Goal: Task Accomplishment & Management: Use online tool/utility

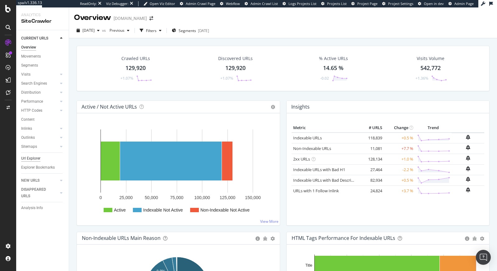
click at [32, 158] on div "Url Explorer" at bounding box center [30, 158] width 19 height 7
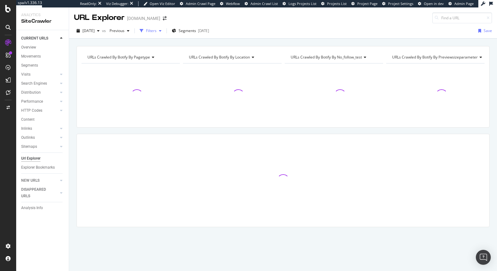
click at [157, 33] on div "Filters" at bounding box center [151, 30] width 11 height 5
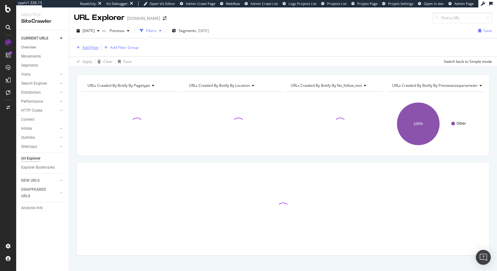
click at [86, 46] on div "Add Filter" at bounding box center [91, 47] width 17 height 5
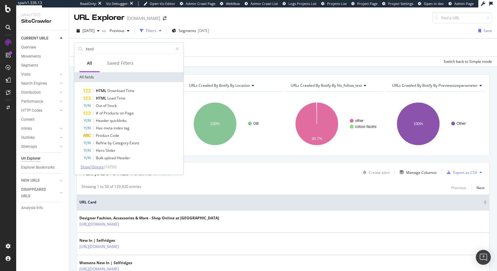
type input "html"
click at [97, 166] on span "Show 10 more" at bounding box center [92, 166] width 23 height 5
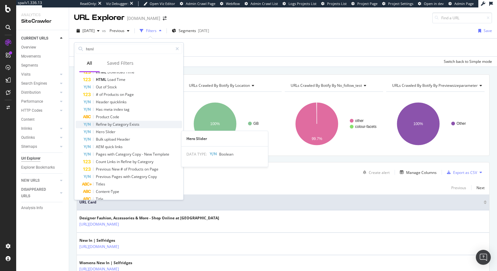
scroll to position [21, 0]
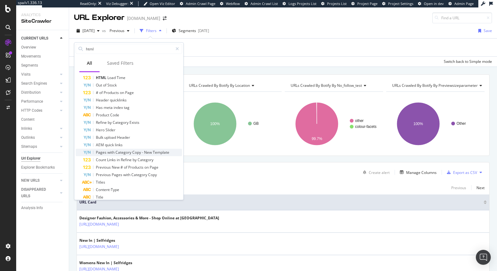
click at [144, 154] on span "New" at bounding box center [148, 152] width 9 height 5
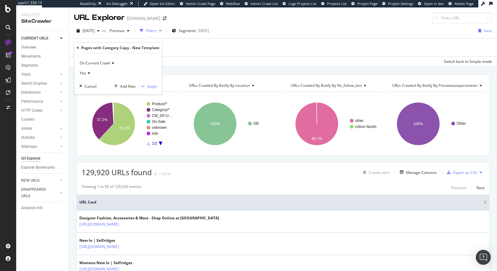
click at [83, 71] on span "Yes" at bounding box center [83, 72] width 6 height 5
click at [88, 92] on div "No" at bounding box center [114, 94] width 67 height 8
click at [147, 87] on div "Apply" at bounding box center [152, 86] width 10 height 5
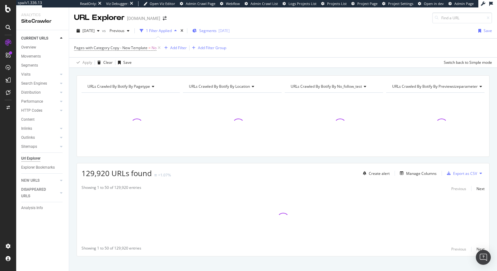
click at [230, 31] on div "2025-08-12" at bounding box center [224, 30] width 11 height 5
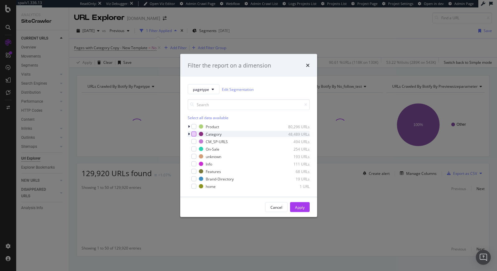
click at [193, 134] on div "modal" at bounding box center [193, 134] width 5 height 5
click at [188, 135] on icon "modal" at bounding box center [189, 134] width 2 height 4
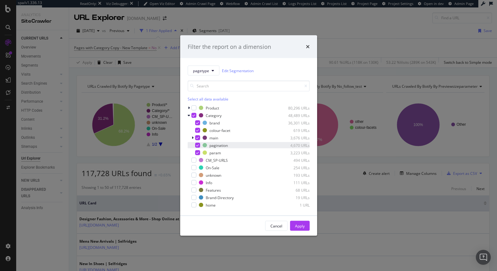
click at [198, 146] on icon "modal" at bounding box center [197, 145] width 3 height 3
click at [197, 153] on icon "modal" at bounding box center [197, 152] width 3 height 3
click at [301, 225] on div "Apply" at bounding box center [300, 225] width 10 height 5
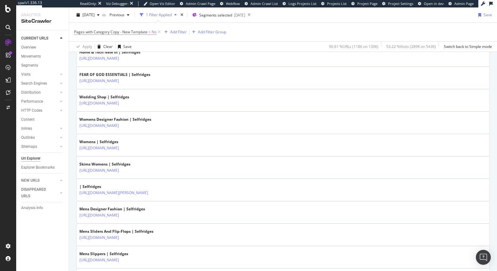
scroll to position [258, 0]
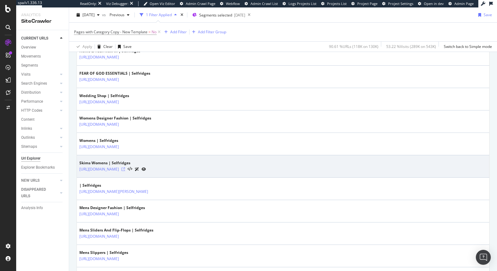
click at [125, 168] on icon at bounding box center [123, 170] width 4 height 4
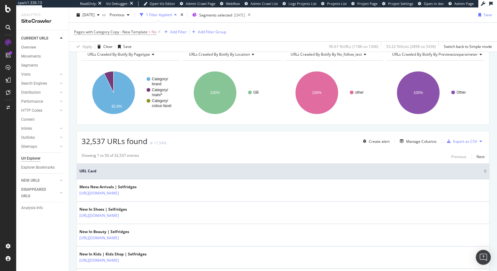
scroll to position [0, 0]
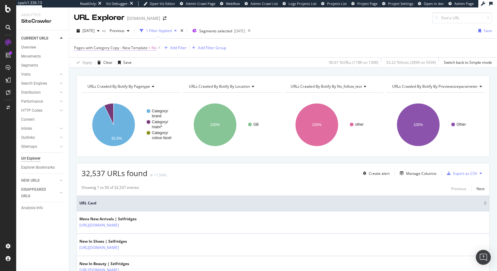
click at [139, 46] on span "Pages with Category Copy - New Template" at bounding box center [110, 47] width 73 height 5
click at [89, 73] on div "No" at bounding box center [118, 73] width 78 height 10
click at [87, 85] on span "Yes" at bounding box center [86, 85] width 6 height 5
click at [149, 85] on div "Apply" at bounding box center [152, 85] width 10 height 5
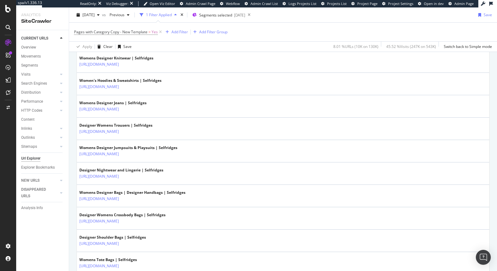
scroll to position [1053, 0]
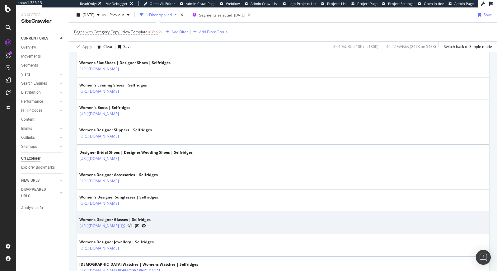
click at [125, 227] on icon at bounding box center [123, 226] width 4 height 4
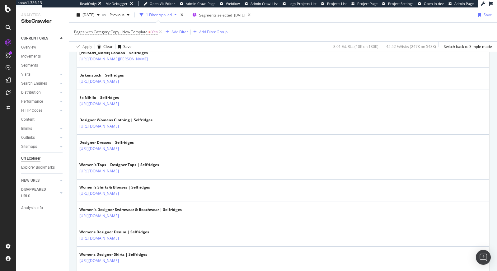
scroll to position [353, 0]
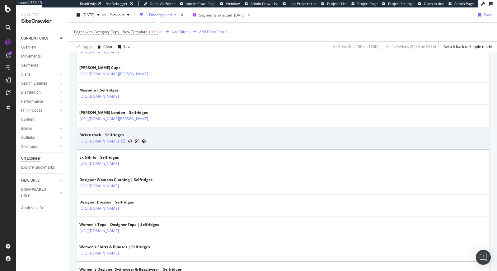
click at [125, 141] on icon at bounding box center [123, 141] width 4 height 4
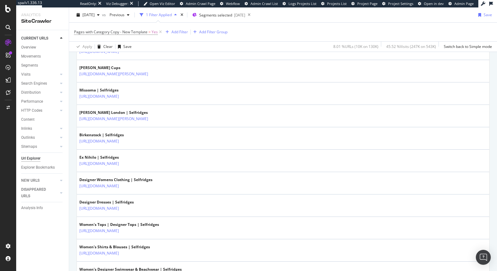
scroll to position [0, 0]
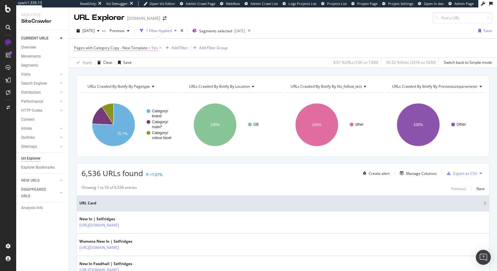
click at [132, 47] on span "Pages with Category Copy - New Template" at bounding box center [110, 47] width 73 height 5
click at [87, 73] on icon at bounding box center [88, 73] width 4 height 4
click at [87, 90] on div "No" at bounding box center [114, 93] width 67 height 8
click at [153, 87] on div "Apply" at bounding box center [152, 85] width 10 height 5
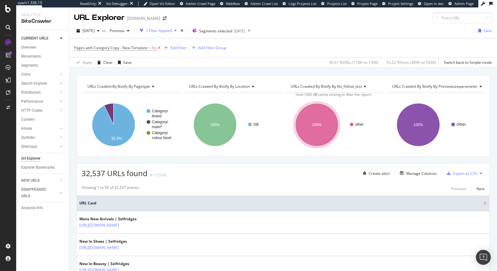
click at [159, 48] on icon at bounding box center [159, 48] width 5 height 6
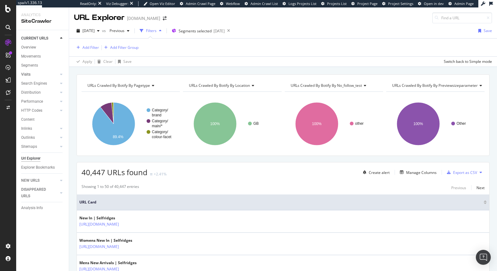
click at [31, 74] on link "Visits" at bounding box center [39, 74] width 37 height 7
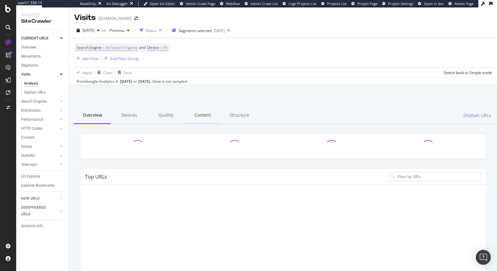
click at [193, 115] on div "Content" at bounding box center [202, 115] width 37 height 17
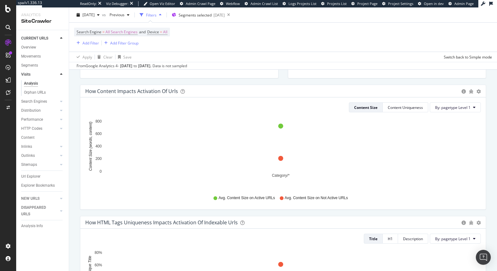
scroll to position [180, 0]
click at [93, 42] on div "Add Filter" at bounding box center [91, 42] width 17 height 5
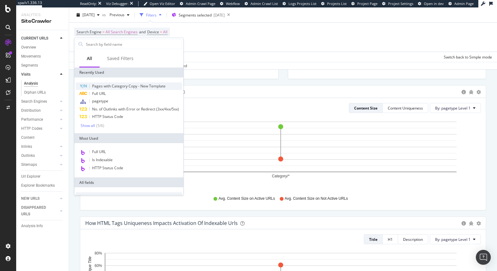
click at [149, 86] on span "Pages with Category Copy - New Template" at bounding box center [128, 85] width 73 height 5
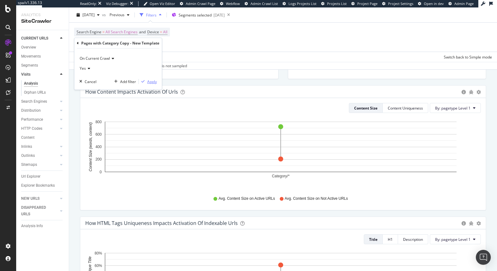
click at [149, 80] on div "Apply" at bounding box center [152, 81] width 10 height 5
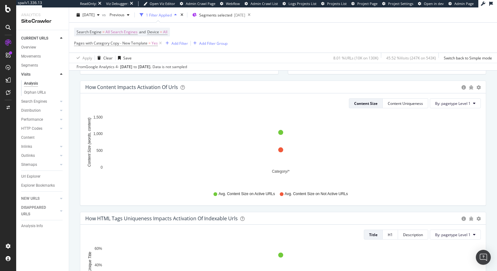
scroll to position [185, 0]
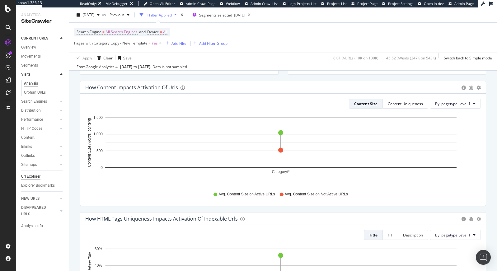
click at [28, 176] on div "Url Explorer" at bounding box center [30, 176] width 19 height 7
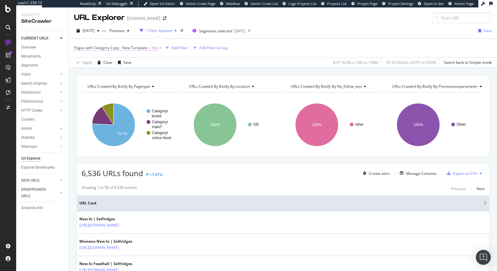
click at [125, 48] on span "Pages with Category Copy - New Template" at bounding box center [110, 47] width 73 height 5
click at [83, 72] on span "Yes" at bounding box center [83, 72] width 6 height 5
click at [90, 93] on div "No" at bounding box center [114, 93] width 67 height 8
click at [152, 85] on div "Apply" at bounding box center [152, 85] width 10 height 5
click at [139, 47] on span "Pages with Category Copy - New Template" at bounding box center [110, 47] width 73 height 5
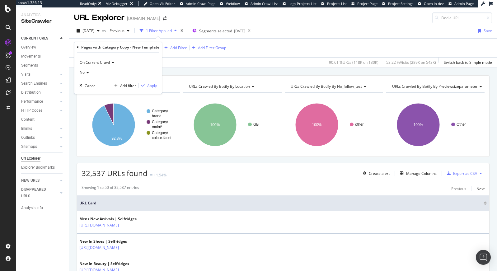
click at [100, 59] on div "On Current Crawl" at bounding box center [118, 63] width 78 height 10
click at [184, 66] on div "Apply Clear Save 90.61 % URLs ( 118K on 130K ) 53.22 % Visits ( 289K on 543K ) …" at bounding box center [283, 62] width 428 height 10
click at [160, 49] on icon at bounding box center [159, 48] width 5 height 6
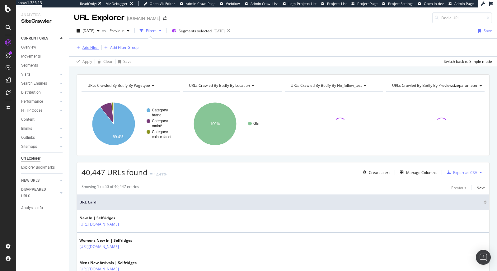
click at [84, 49] on div "Add Filter" at bounding box center [91, 47] width 17 height 5
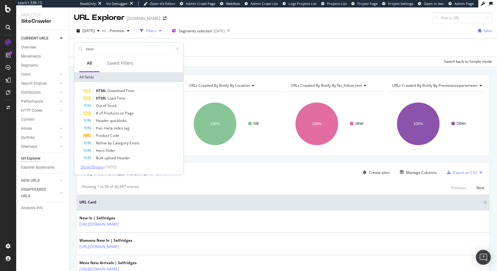
type input "html"
click at [92, 166] on span "Show 10 more" at bounding box center [92, 166] width 23 height 5
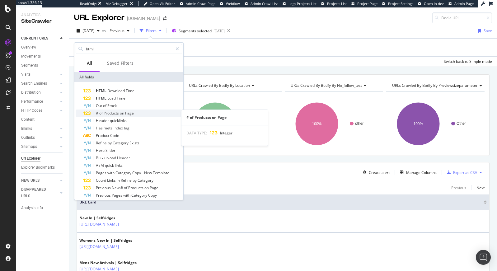
click at [131, 114] on span "Page" at bounding box center [129, 113] width 9 height 5
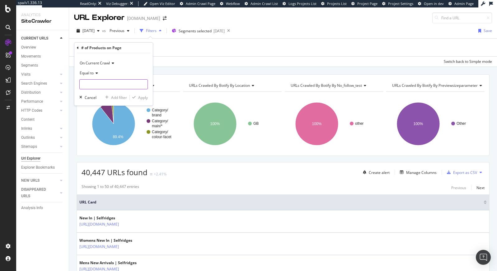
click at [89, 86] on input "number" at bounding box center [113, 84] width 69 height 10
click at [95, 75] on div "Equal to" at bounding box center [113, 73] width 69 height 10
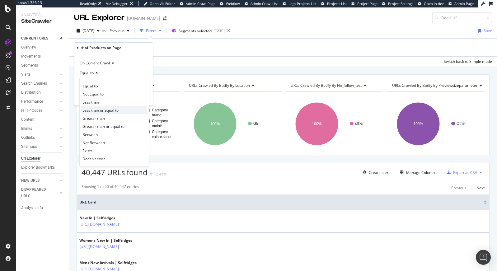
click at [101, 108] on span "Less than or equal to" at bounding box center [101, 110] width 36 height 5
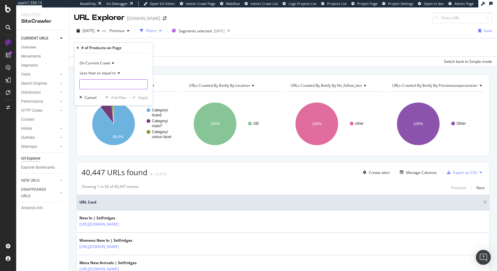
click at [95, 84] on input "number" at bounding box center [113, 84] width 69 height 10
type input "1"
click at [144, 98] on div "Apply" at bounding box center [143, 97] width 10 height 5
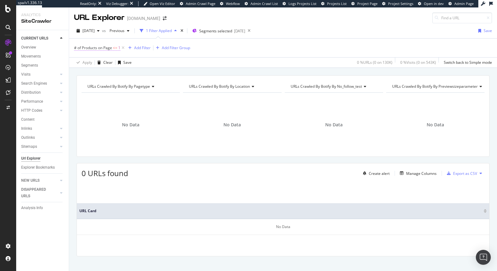
click at [102, 45] on span "# of Products on Page" at bounding box center [93, 47] width 38 height 5
click at [98, 81] on input "1" at bounding box center [113, 84] width 69 height 10
click at [103, 72] on span "Less than or equal to" at bounding box center [98, 72] width 36 height 5
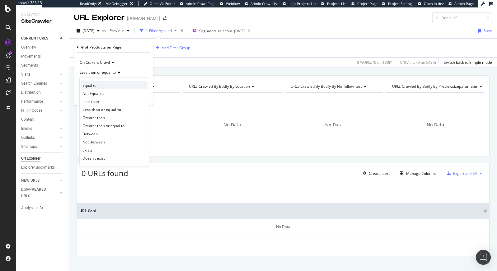
click at [102, 86] on div "Equal to" at bounding box center [114, 85] width 67 height 8
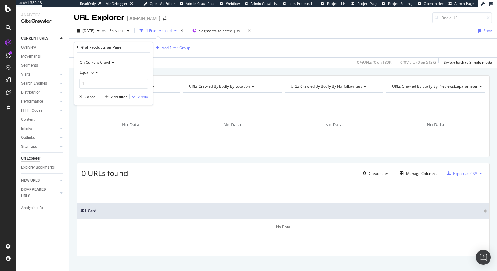
click at [141, 97] on div "Apply" at bounding box center [143, 96] width 10 height 5
click at [108, 48] on span "# of Products on Page" at bounding box center [93, 47] width 38 height 5
click at [94, 97] on div "Cancel" at bounding box center [91, 96] width 12 height 5
click at [121, 49] on icon at bounding box center [120, 48] width 5 height 6
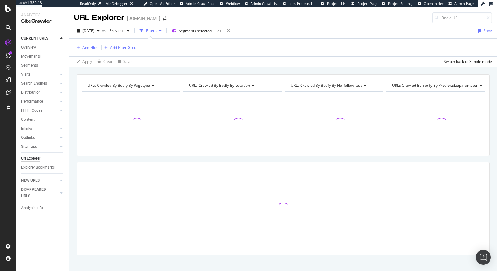
click at [87, 48] on div "Add Filter" at bounding box center [91, 47] width 17 height 5
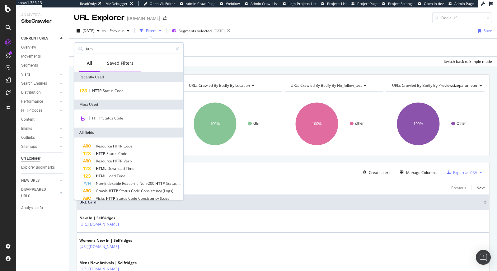
type input "html"
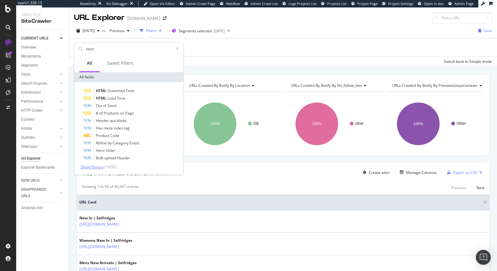
click at [99, 166] on span "Show 10 more" at bounding box center [92, 166] width 23 height 5
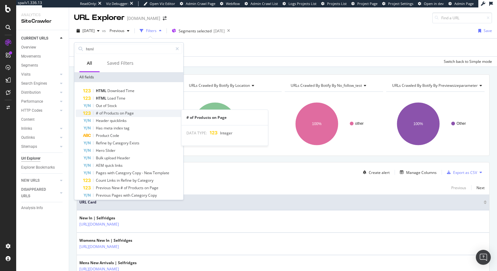
click at [121, 115] on span "on" at bounding box center [122, 113] width 5 height 5
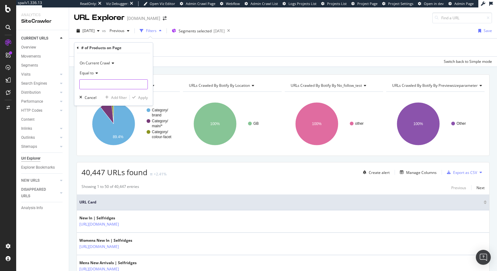
click at [96, 85] on input "number" at bounding box center [113, 84] width 69 height 10
click at [94, 74] on span "Equal to" at bounding box center [87, 72] width 14 height 5
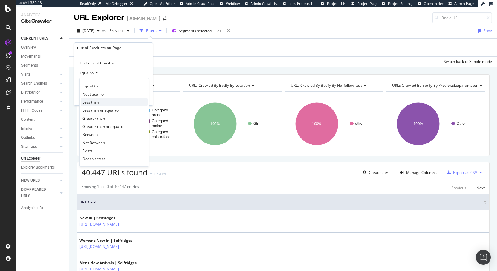
click at [92, 103] on span "Less than" at bounding box center [91, 102] width 17 height 5
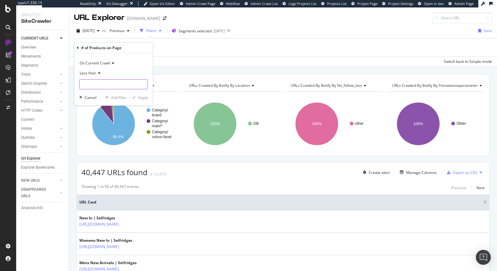
click at [95, 84] on input "number" at bounding box center [113, 84] width 69 height 10
type input "4"
click at [142, 97] on div "Apply" at bounding box center [143, 97] width 10 height 5
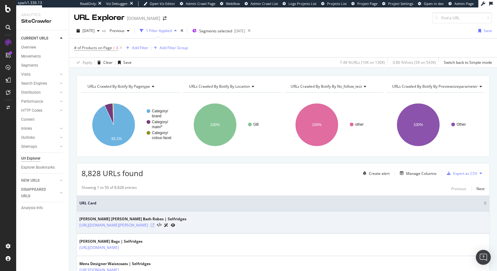
click at [154, 225] on icon at bounding box center [153, 226] width 4 height 4
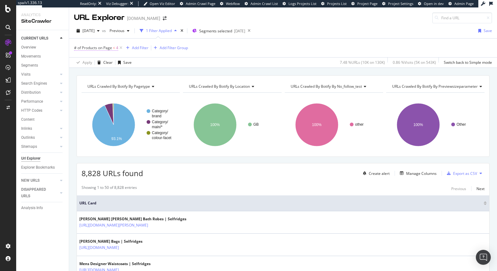
click at [99, 49] on span "# of Products on Page" at bounding box center [93, 47] width 38 height 5
click at [105, 85] on input "4" at bounding box center [113, 84] width 69 height 10
type input "2"
click at [139, 98] on div "Apply" at bounding box center [143, 96] width 10 height 5
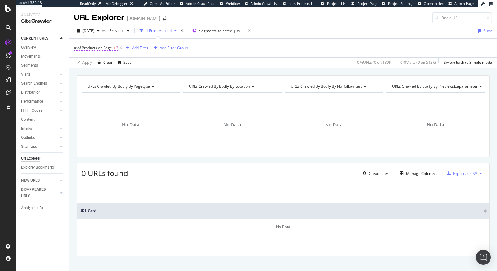
click at [111, 47] on span "# of Products on Page" at bounding box center [93, 47] width 38 height 5
click at [93, 73] on span "Less than" at bounding box center [88, 72] width 17 height 5
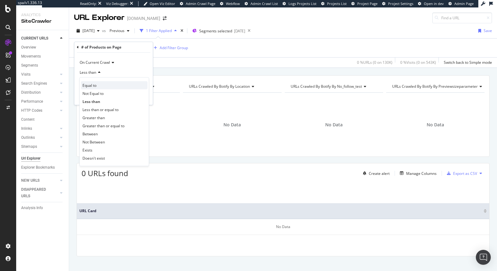
click at [94, 86] on span "Equal to" at bounding box center [90, 85] width 14 height 5
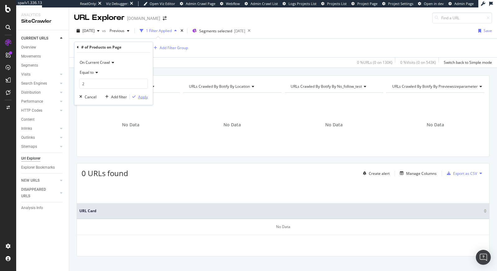
click at [142, 97] on div "Apply" at bounding box center [143, 96] width 10 height 5
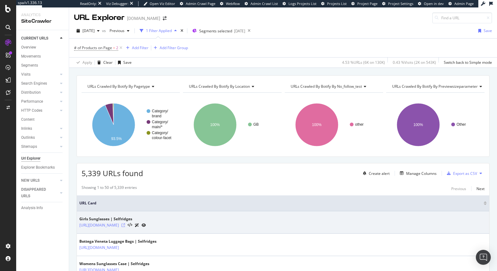
click at [125, 225] on icon at bounding box center [123, 226] width 4 height 4
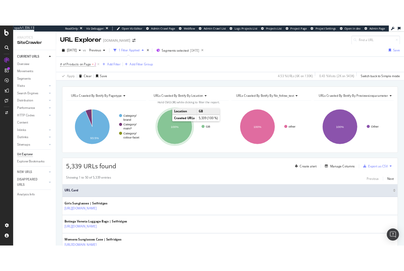
scroll to position [213, 0]
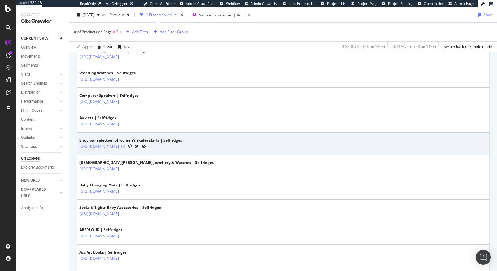
click at [125, 146] on icon at bounding box center [123, 147] width 4 height 4
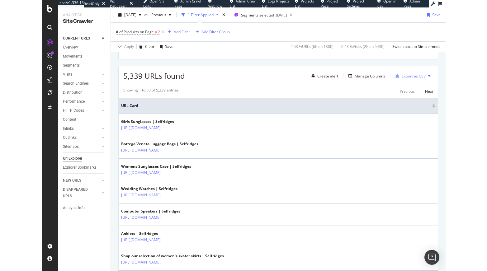
scroll to position [0, 0]
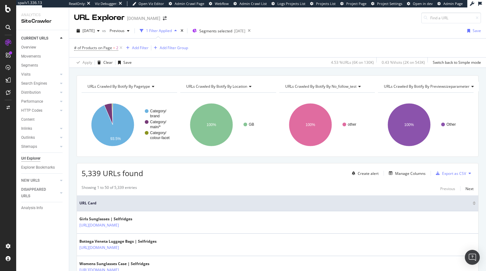
click at [210, 86] on span "URLs Crawled By Botify By location" at bounding box center [216, 86] width 61 height 5
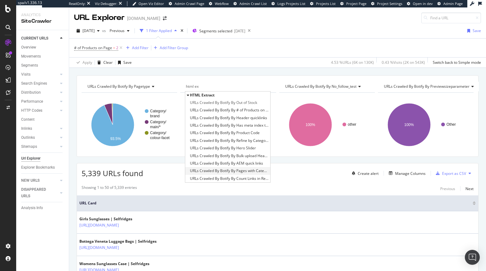
type input "html ex"
click at [243, 171] on span "URLs Crawled By Botify By Pages with Category Copy - New Template" at bounding box center [229, 171] width 78 height 6
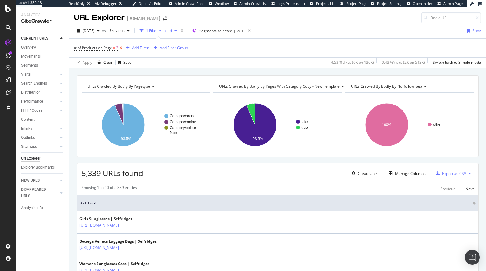
click at [122, 48] on icon at bounding box center [120, 48] width 5 height 6
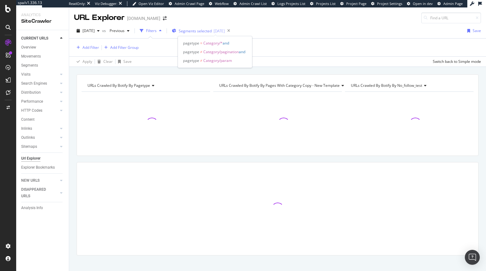
click at [210, 30] on span "Segments selected" at bounding box center [195, 30] width 33 height 5
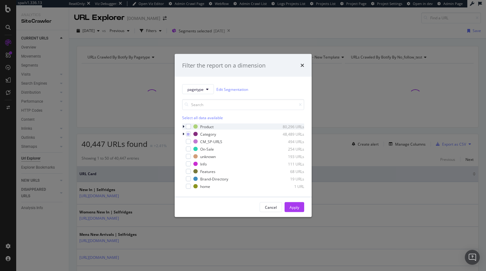
click at [183, 126] on icon "modal" at bounding box center [183, 127] width 2 height 4
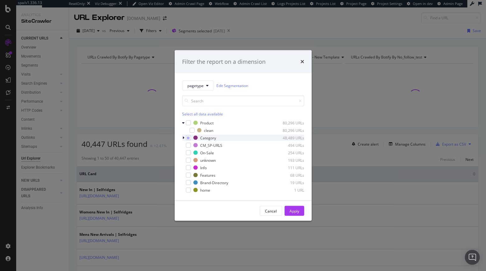
click at [183, 138] on icon "modal" at bounding box center [183, 138] width 2 height 4
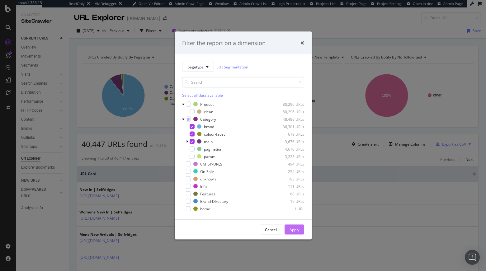
click at [296, 229] on div "Apply" at bounding box center [295, 229] width 10 height 5
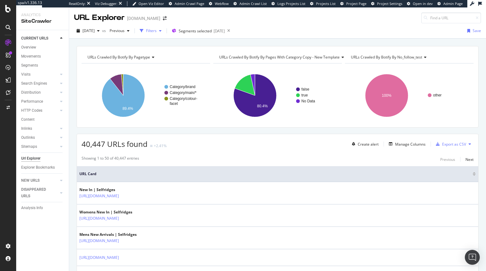
click at [146, 30] on div "button" at bounding box center [141, 30] width 9 height 9
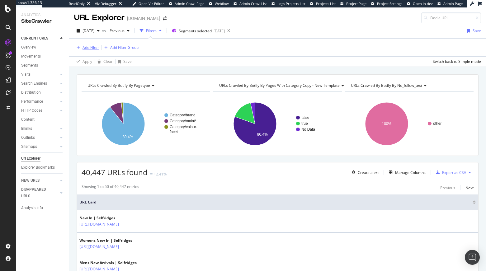
click at [90, 48] on div "Add Filter" at bounding box center [91, 47] width 17 height 5
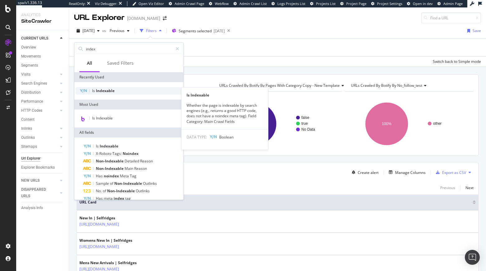
type input "index"
click at [109, 92] on span "Indexable" at bounding box center [105, 90] width 19 height 5
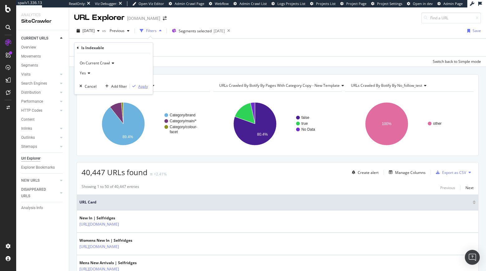
click at [138, 87] on div "Apply" at bounding box center [143, 86] width 10 height 5
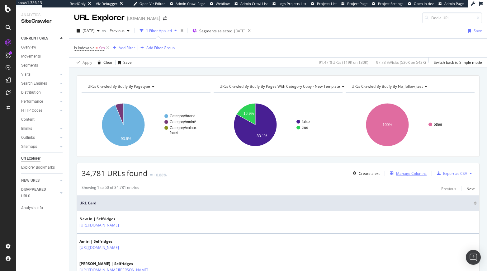
click at [406, 176] on div "Manage Columns" at bounding box center [406, 173] width 39 height 7
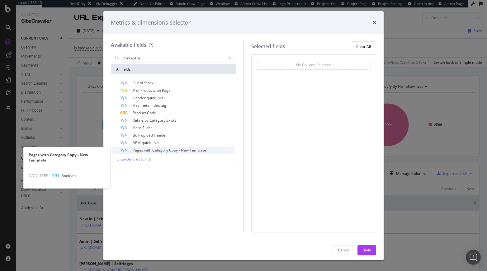
type input "html extra"
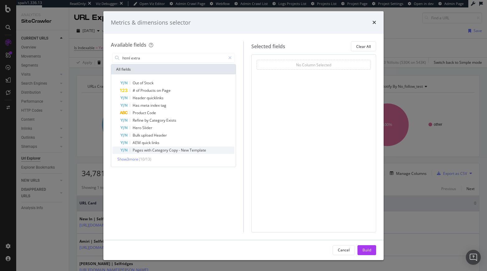
click at [167, 150] on span "Category" at bounding box center [160, 150] width 17 height 5
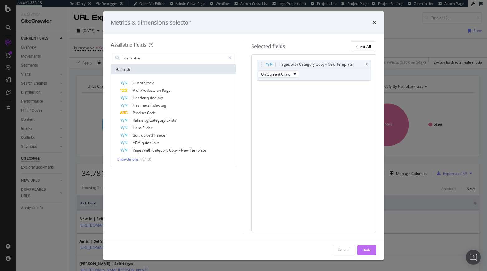
click at [370, 250] on div "Build" at bounding box center [366, 250] width 9 height 5
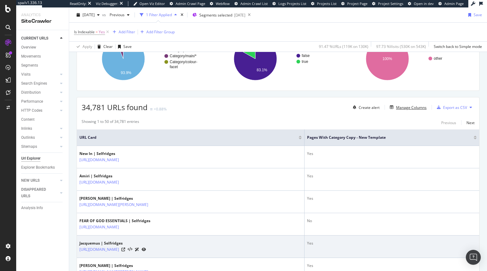
scroll to position [133, 0]
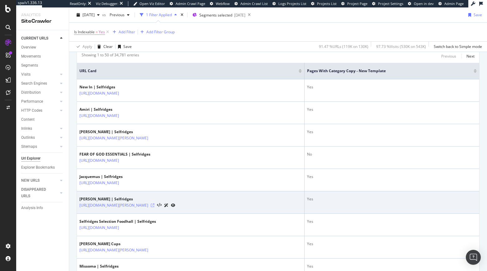
click at [154, 204] on icon at bounding box center [153, 206] width 4 height 4
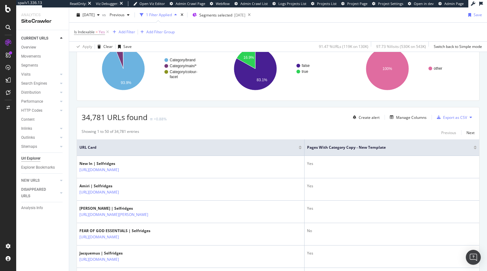
scroll to position [43, 0]
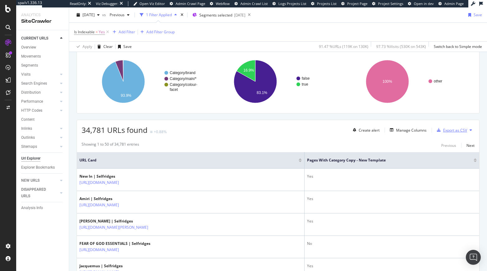
click at [454, 131] on div "Export as CSV" at bounding box center [455, 130] width 24 height 5
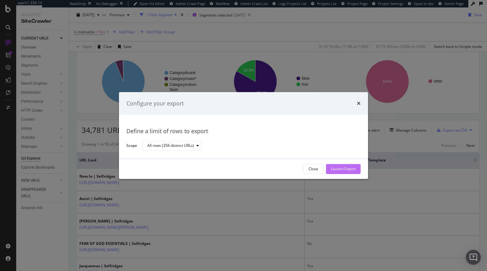
click at [344, 170] on div "Launch Export" at bounding box center [343, 169] width 25 height 5
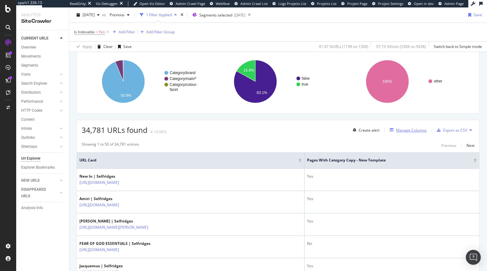
click at [418, 130] on div "Manage Columns" at bounding box center [411, 130] width 31 height 5
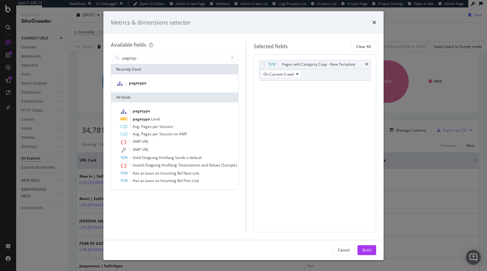
type input "pagetyp"
click at [150, 89] on div "pagetype" at bounding box center [174, 83] width 127 height 18
click at [152, 84] on div "pagetype" at bounding box center [174, 83] width 125 height 8
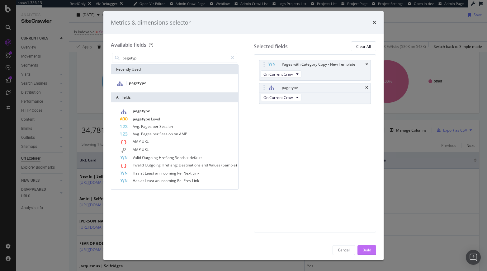
click at [370, 248] on div "Build" at bounding box center [366, 250] width 9 height 5
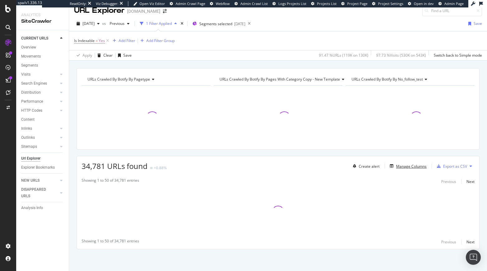
scroll to position [7, 0]
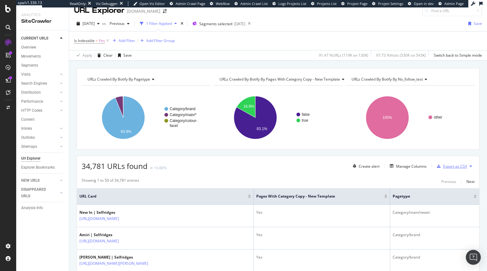
click at [447, 168] on div "Export as CSV" at bounding box center [455, 166] width 24 height 5
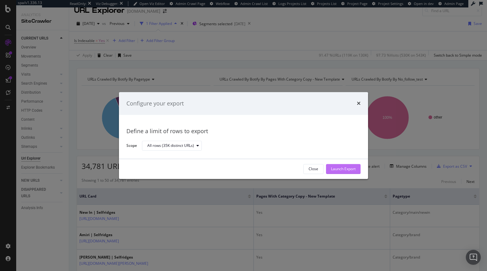
click at [348, 165] on div "Launch Export" at bounding box center [343, 168] width 25 height 9
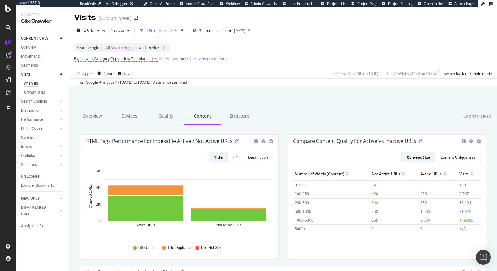
click at [138, 58] on span "Pages with Category Copy - New Template" at bounding box center [110, 58] width 73 height 5
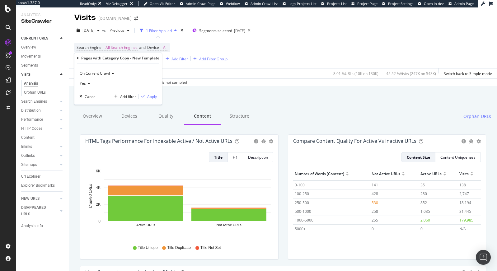
click at [87, 81] on div "Yes" at bounding box center [118, 83] width 78 height 10
click at [87, 102] on span "No" at bounding box center [85, 104] width 5 height 5
click at [153, 95] on div "Apply" at bounding box center [152, 96] width 10 height 5
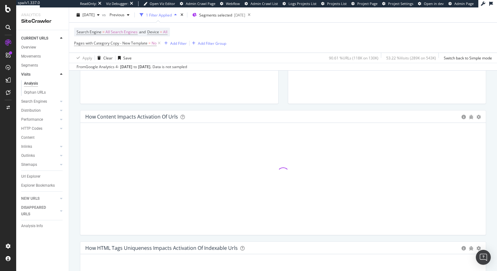
scroll to position [172, 0]
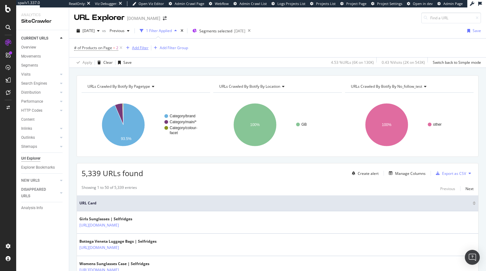
click at [139, 48] on div "Add Filter" at bounding box center [140, 47] width 17 height 5
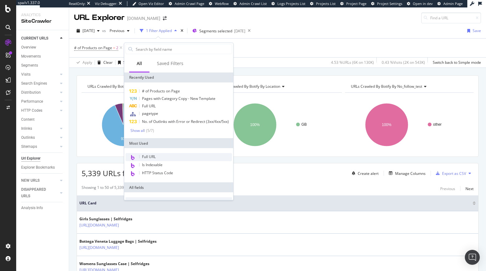
click at [155, 158] on div "Full URL" at bounding box center [178, 157] width 106 height 8
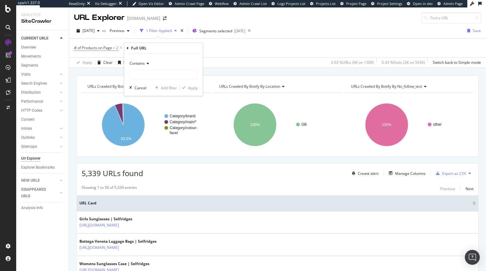
click at [147, 66] on div "Contains" at bounding box center [163, 64] width 69 height 10
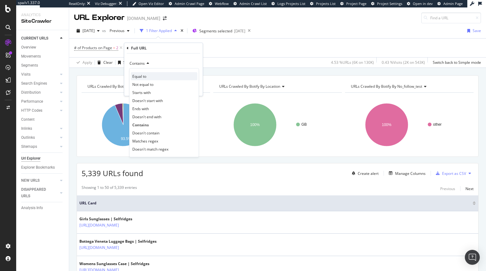
click at [145, 75] on span "Equal to" at bounding box center [139, 76] width 14 height 5
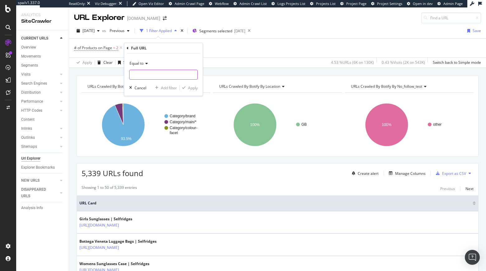
click at [145, 74] on input "text" at bounding box center [164, 75] width 68 height 10
paste input "https://www.selfridges.com/GB/en/cat/daily-paper/womens/accessories/hats/sunhat…"
type input "https://www.selfridges.com/GB/en/cat/daily-paper/womens/accessories/hats/sunhat…"
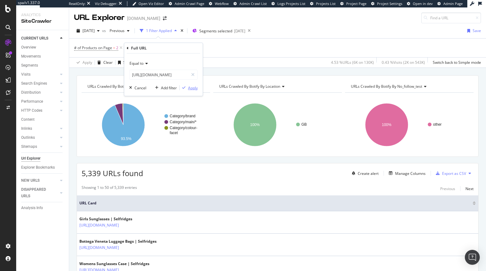
click at [192, 88] on div "Apply" at bounding box center [193, 87] width 10 height 5
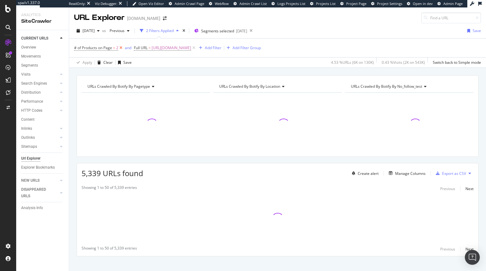
click at [122, 48] on icon at bounding box center [120, 48] width 5 height 6
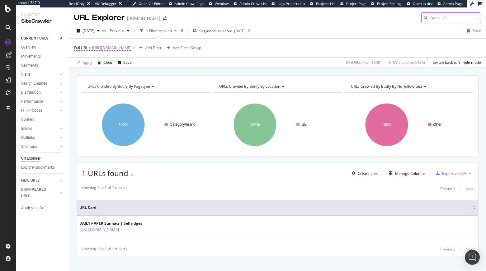
click at [435, 17] on input at bounding box center [451, 17] width 60 height 11
paste input "https://www.selfridges.com/GB/en/cat/daily-paper/womens/accessories/hats/sunhat…"
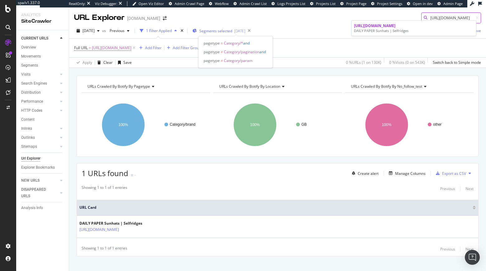
type input "https://www.selfridges.com/GB/en/cat/daily-paper/womens/accessories/hats/sunhat…"
click at [232, 32] on span "Segments selected" at bounding box center [215, 30] width 33 height 5
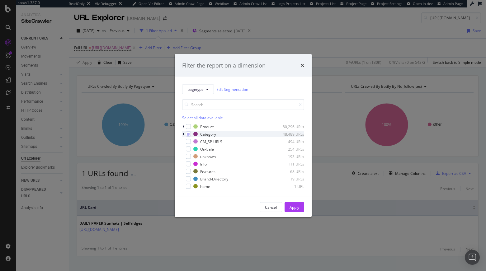
click at [183, 134] on icon "modal" at bounding box center [183, 134] width 2 height 4
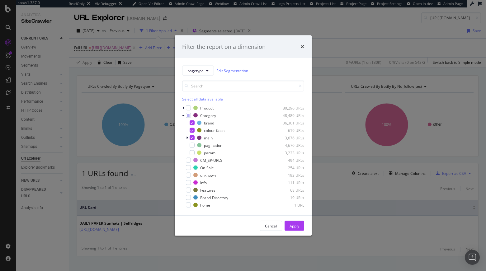
click at [327, 135] on div "Filter the report on a dimension pagetype Edit Segmentation Select all data ava…" at bounding box center [243, 135] width 486 height 271
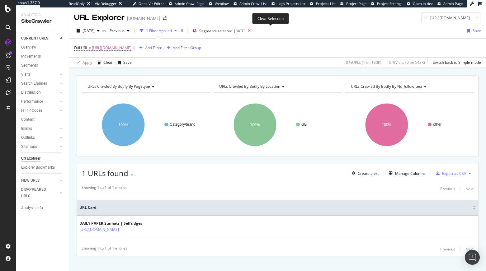
click at [253, 31] on icon at bounding box center [249, 30] width 8 height 9
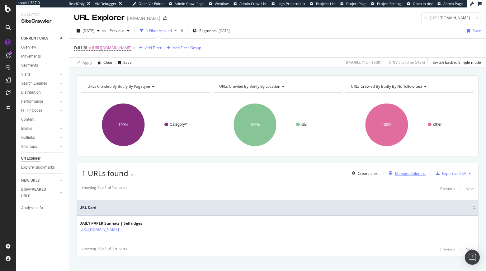
click at [398, 175] on div "Manage Columns" at bounding box center [410, 173] width 31 height 5
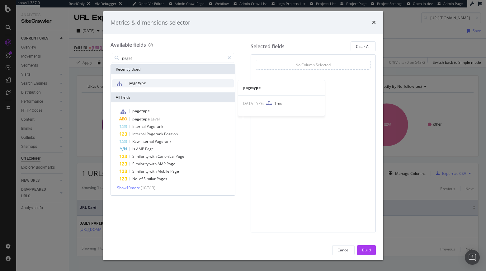
type input "paget"
click at [152, 81] on div "pagetype" at bounding box center [173, 83] width 122 height 8
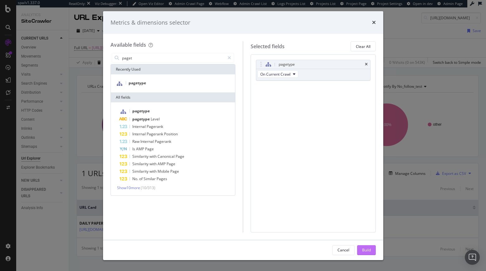
click at [364, 249] on div "Build" at bounding box center [366, 250] width 9 height 5
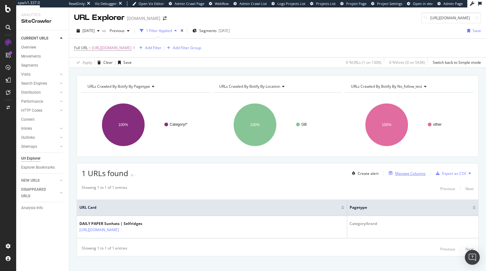
click at [407, 172] on div "Manage Columns" at bounding box center [410, 173] width 31 height 5
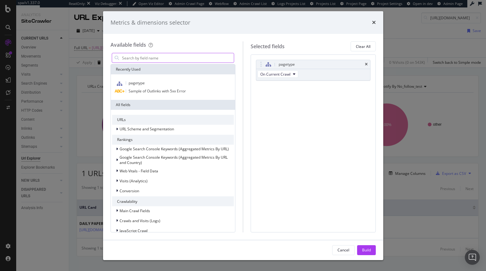
click at [181, 54] on input "modal" at bounding box center [177, 57] width 113 height 9
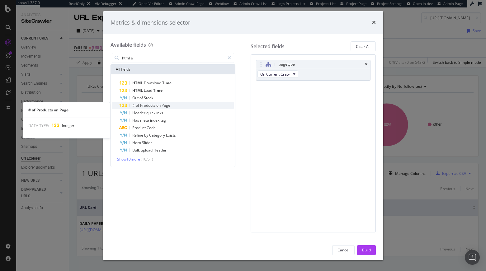
type input "html e"
click at [156, 106] on span "Products" at bounding box center [148, 105] width 16 height 5
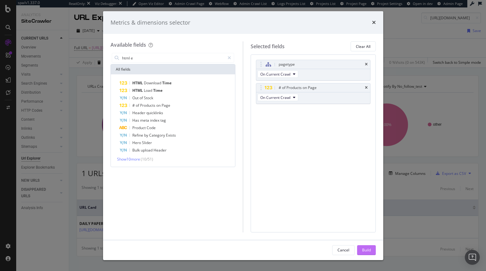
click at [366, 249] on div "Build" at bounding box center [366, 250] width 9 height 5
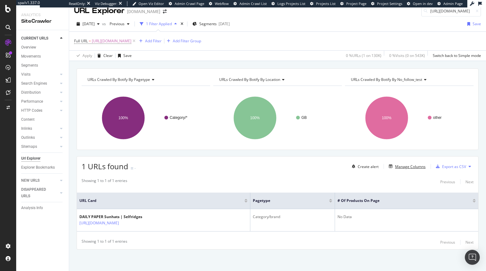
scroll to position [7, 0]
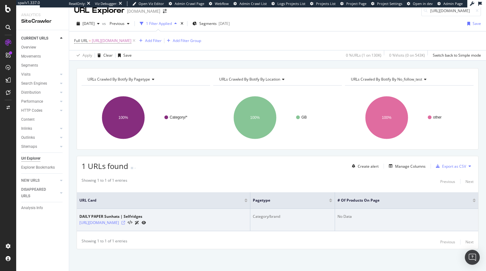
click at [125, 223] on icon at bounding box center [123, 223] width 4 height 4
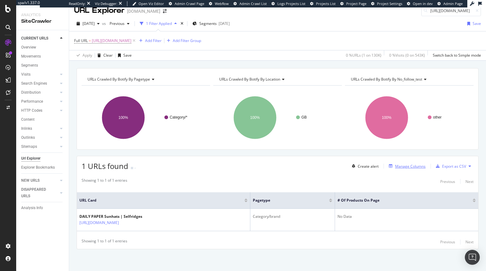
click at [403, 167] on div "Manage Columns" at bounding box center [410, 166] width 31 height 5
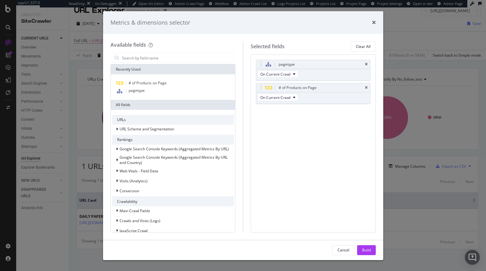
click at [432, 194] on div "Metrics & dimensions selector Available fields Recently Used # of Products on P…" at bounding box center [243, 135] width 486 height 271
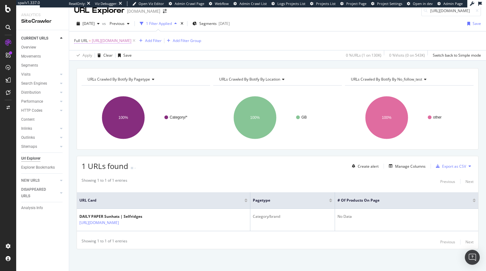
click at [131, 41] on span "https://www.selfridges.com/GB/en/cat/daily-paper/womens/accessories/hats/sunhat…" at bounding box center [112, 40] width 40 height 9
click at [116, 65] on input "https://www.selfridges.com/GB/en/cat/daily-paper/womens/accessories/hats/sunhat…" at bounding box center [109, 67] width 59 height 10
paste input "shoes/womens/sandals/heeled-sandals/mid-heel"
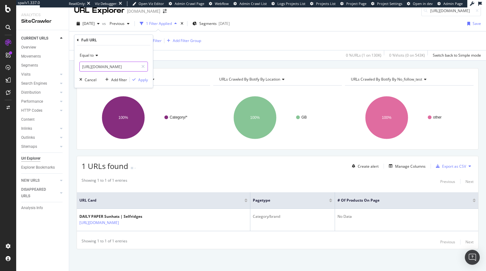
scroll to position [0, 100]
type input "https://www.selfridges.com/GB/en/cat/shoes/womens/sandals/heeled-sandals/mid-he…"
click at [145, 82] on div "Apply" at bounding box center [143, 79] width 10 height 5
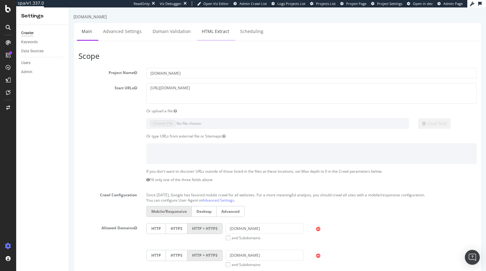
click at [208, 27] on link "HTML Extract" at bounding box center [215, 31] width 37 height 17
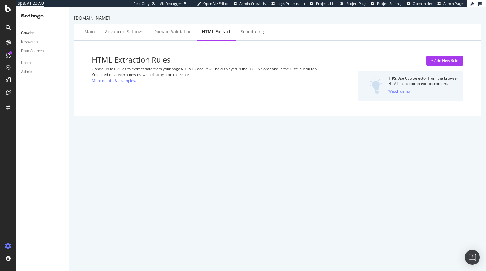
select select "i"
select select "exist"
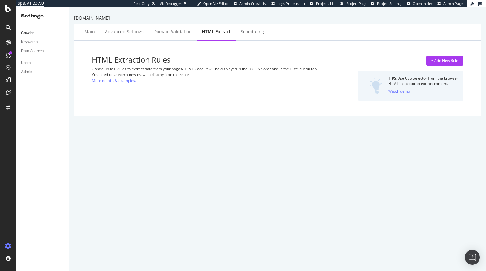
select select "exist"
select select "count"
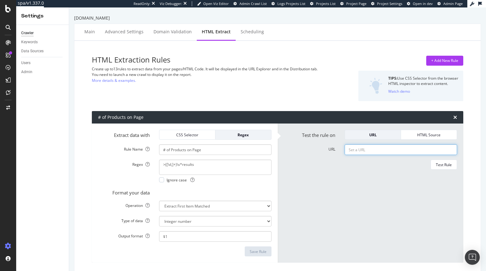
click at [385, 152] on input "URL" at bounding box center [401, 149] width 112 height 11
paste input "https://www.selfridges.com/GB/en/cat/daily-paper/womens/accessories/hats/sunhat…"
type input "https://www.selfridges.com/GB/en/cat/daily-paper/womens/accessories/hats/sunhat…"
click at [436, 164] on div "Test Rule" at bounding box center [444, 164] width 16 height 5
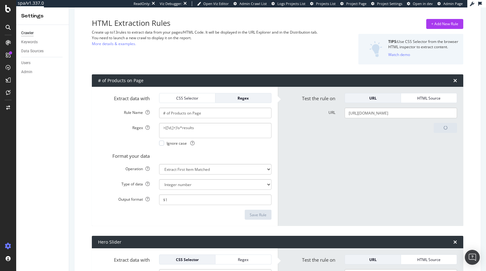
scroll to position [38, 0]
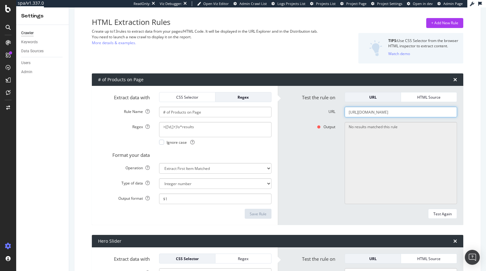
click at [404, 112] on input "https://www.selfridges.com/GB/en/cat/daily-paper/womens/accessories/hats/sunhat…" at bounding box center [401, 112] width 112 height 11
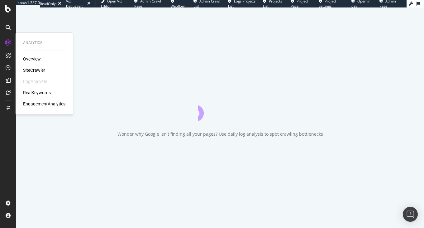
click at [30, 68] on div "SiteCrawler" at bounding box center [34, 70] width 22 height 6
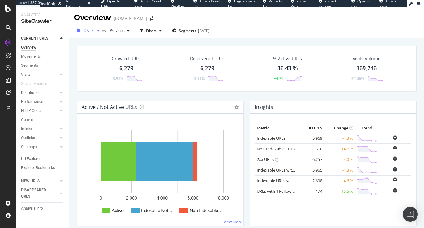
click at [95, 32] on span "[DATE]" at bounding box center [89, 30] width 12 height 5
click at [172, 51] on div "Crawled URLs 6,279 -3.91% Discovered URLs 6,279 -3.91% % Active URLs 36.43 % +4…" at bounding box center [247, 68] width 340 height 45
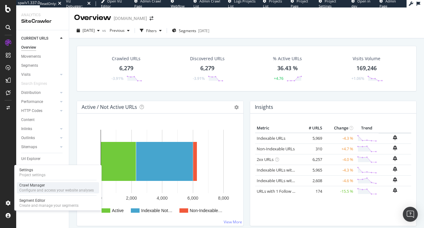
click at [38, 185] on div "Crawl Manager" at bounding box center [56, 184] width 74 height 5
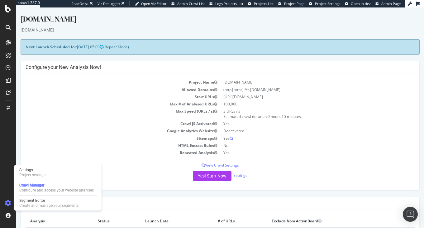
click at [105, 126] on td "Crawl JS Activated" at bounding box center [123, 123] width 195 height 7
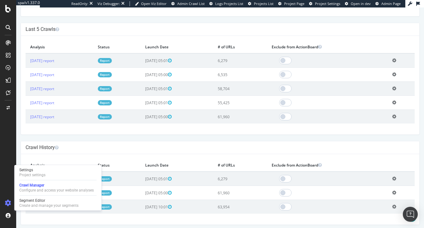
scroll to position [173, 0]
click at [221, 150] on h4 "Crawl History" at bounding box center [220, 147] width 389 height 6
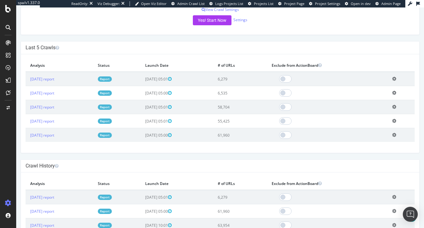
scroll to position [142, 0]
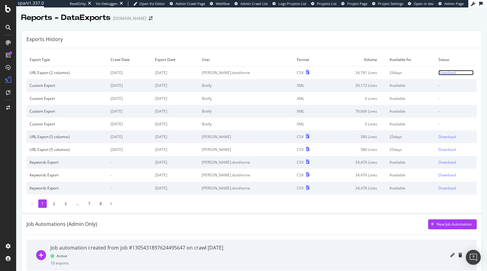
click at [438, 72] on div "Download" at bounding box center [446, 72] width 17 height 5
click at [438, 73] on div "Download" at bounding box center [446, 72] width 17 height 5
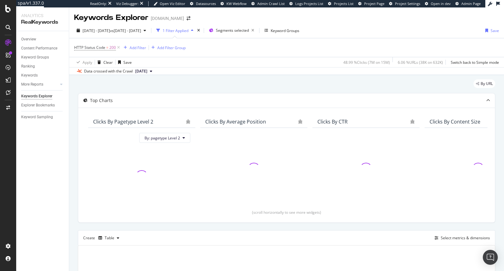
click at [155, 71] on button "2025 Jul. 28th" at bounding box center [144, 71] width 22 height 7
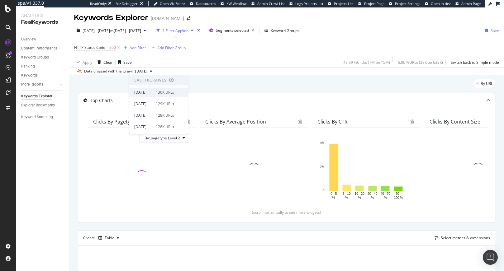
click at [166, 91] on div "2025 Aug. 25th 130K URLs" at bounding box center [154, 93] width 40 height 6
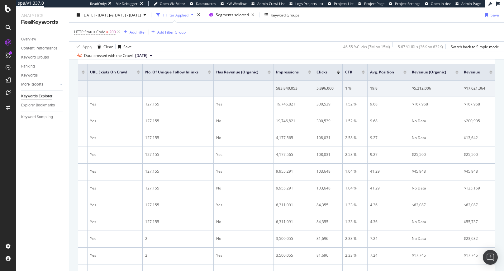
scroll to position [0, 241]
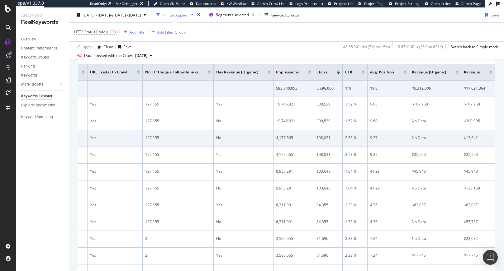
click at [433, 138] on div "No Data" at bounding box center [435, 138] width 47 height 6
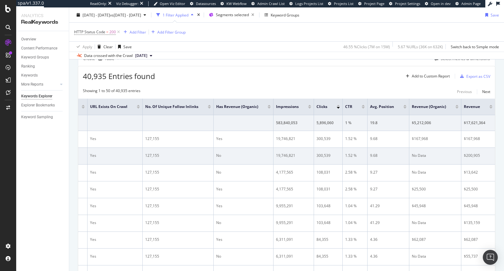
scroll to position [175, 0]
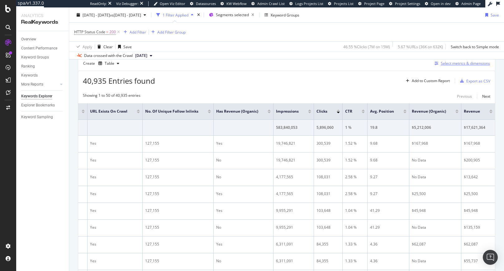
click at [453, 66] on div "Select metrics & dimensions" at bounding box center [461, 63] width 58 height 7
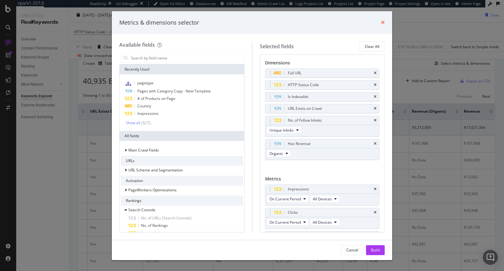
click at [382, 22] on icon "times" at bounding box center [383, 22] width 4 height 5
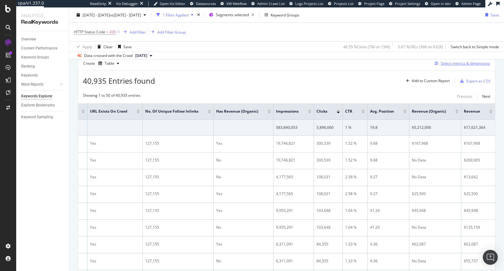
click at [463, 62] on div "Select metrics & dimensions" at bounding box center [465, 63] width 49 height 5
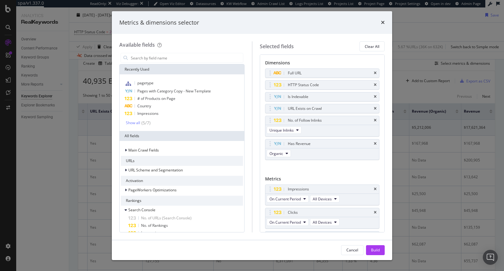
click at [428, 153] on div "Metrics & dimensions selector Available fields Recently Used pagetype Pages wit…" at bounding box center [252, 135] width 504 height 271
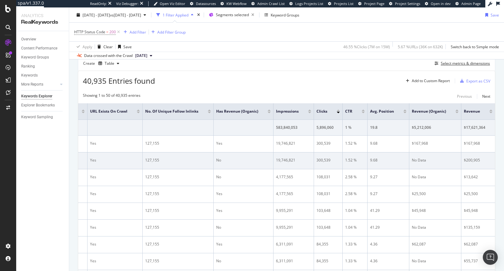
scroll to position [0, 241]
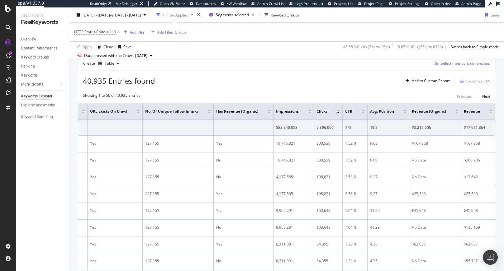
click at [465, 65] on div "Select metrics & dimensions" at bounding box center [465, 63] width 49 height 5
click at [441, 63] on div "Select metrics & dimensions" at bounding box center [465, 63] width 49 height 5
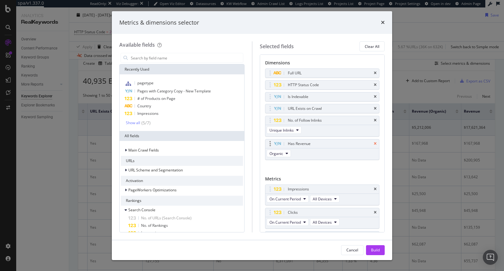
click at [374, 144] on icon "times" at bounding box center [375, 144] width 3 height 4
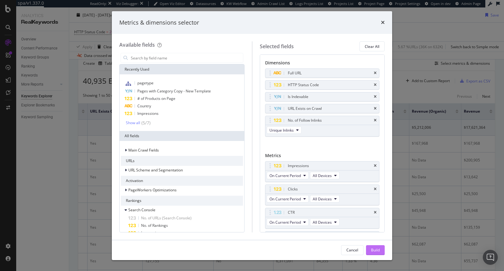
click at [371, 250] on div "Build" at bounding box center [375, 250] width 9 height 5
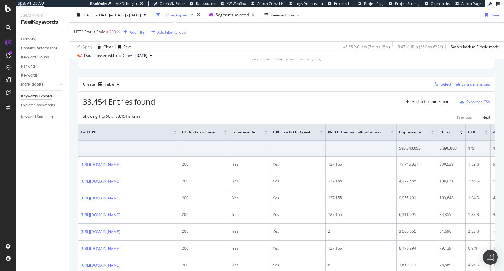
click at [450, 85] on div "Select metrics & dimensions" at bounding box center [465, 84] width 49 height 5
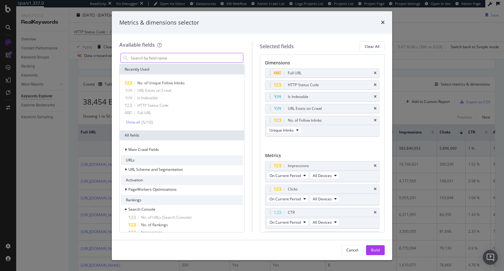
click at [152, 61] on input "modal" at bounding box center [186, 57] width 113 height 9
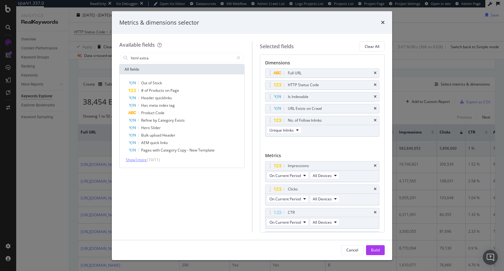
type input "html extra"
click at [142, 159] on span "Show 1 more" at bounding box center [136, 159] width 21 height 5
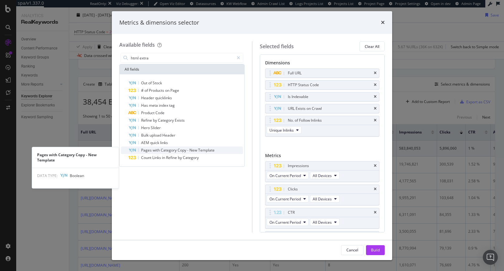
click at [180, 152] on span "Copy" at bounding box center [182, 150] width 10 height 5
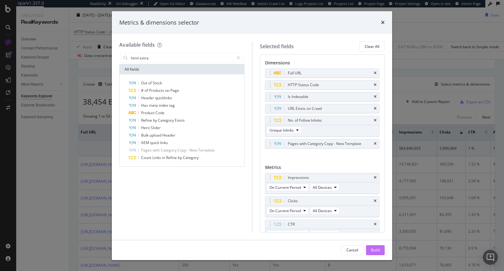
click at [381, 251] on button "Build" at bounding box center [375, 250] width 19 height 10
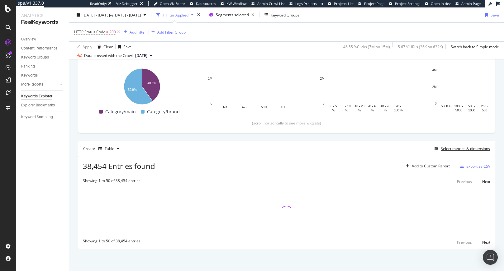
scroll to position [89, 0]
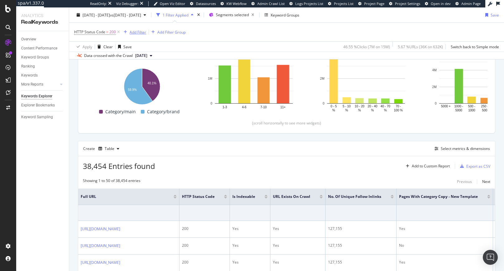
click at [137, 32] on div "Add Filter" at bounding box center [138, 31] width 17 height 5
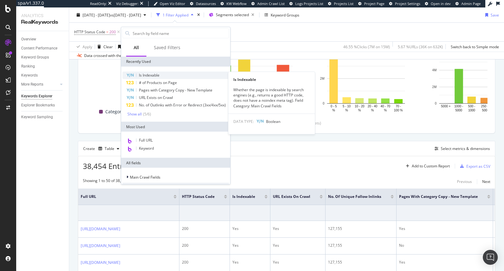
click at [157, 77] on span "Is Indexable" at bounding box center [149, 75] width 21 height 5
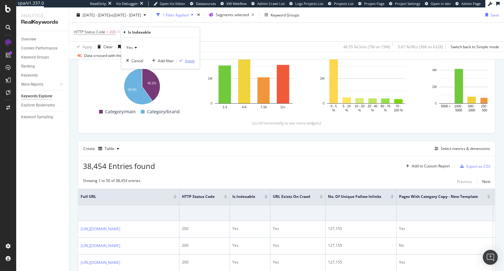
click at [192, 60] on div "Apply" at bounding box center [190, 60] width 10 height 5
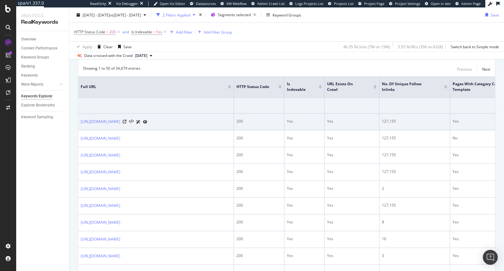
scroll to position [192, 0]
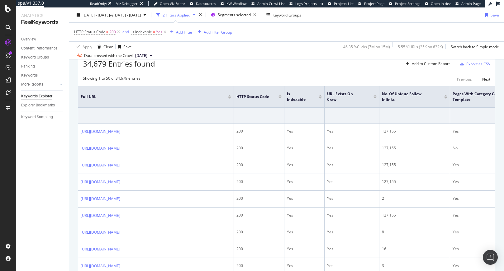
click at [466, 66] on div "Export as CSV" at bounding box center [478, 63] width 24 height 5
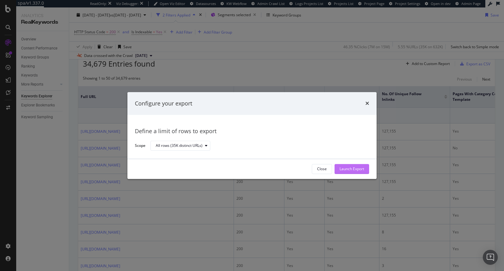
click at [361, 170] on div "Launch Export" at bounding box center [351, 169] width 25 height 5
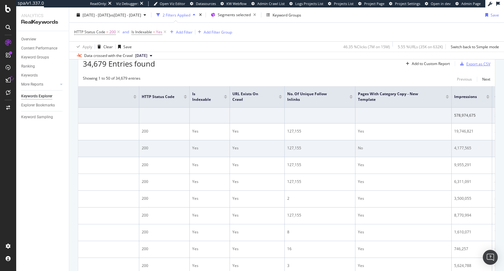
scroll to position [0, 0]
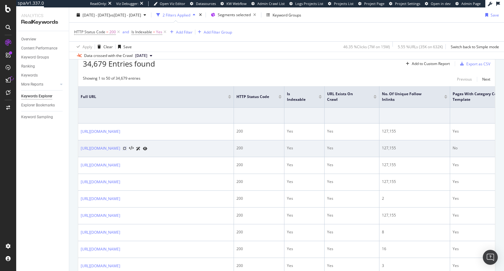
click at [126, 149] on icon at bounding box center [125, 149] width 4 height 4
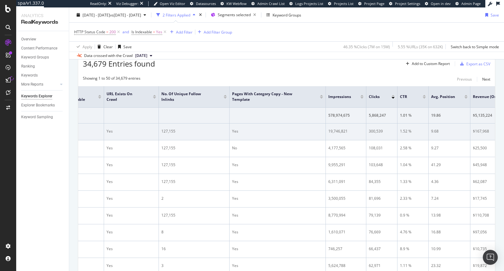
scroll to position [0, 286]
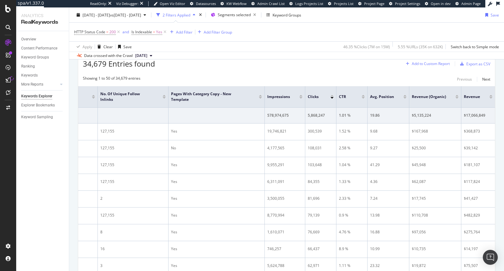
click at [419, 64] on div "Add to Custom Report" at bounding box center [431, 64] width 38 height 4
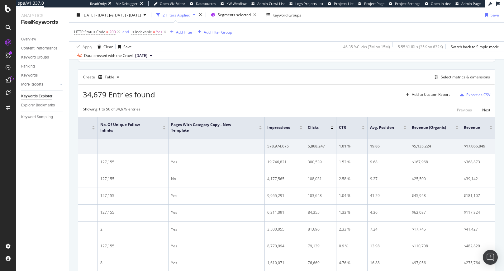
scroll to position [159, 0]
click at [466, 80] on div "Select metrics & dimensions" at bounding box center [465, 78] width 49 height 5
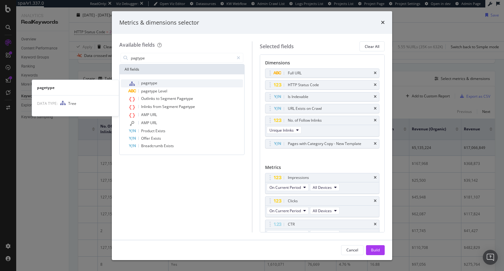
type input "pagtype"
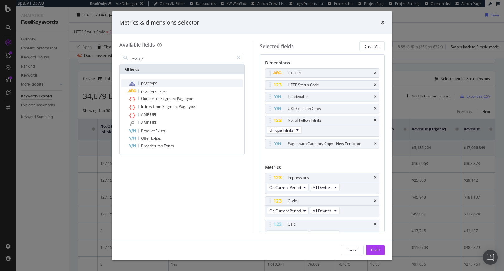
click at [188, 82] on div "pagetype" at bounding box center [185, 83] width 115 height 8
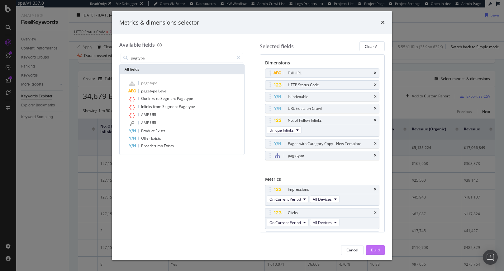
click at [374, 248] on div "Build" at bounding box center [375, 250] width 9 height 5
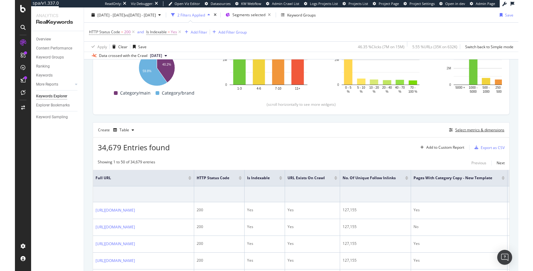
scroll to position [118, 0]
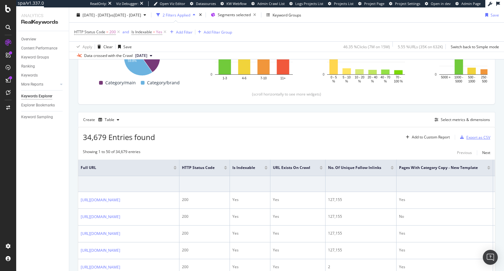
click at [466, 137] on div "Export as CSV" at bounding box center [478, 137] width 24 height 5
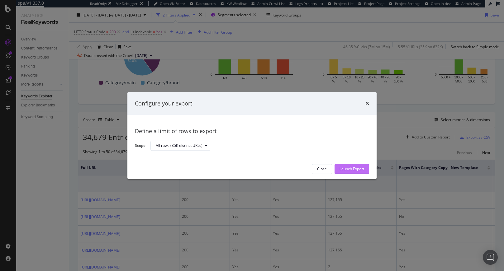
click at [357, 168] on div "Launch Export" at bounding box center [351, 169] width 25 height 5
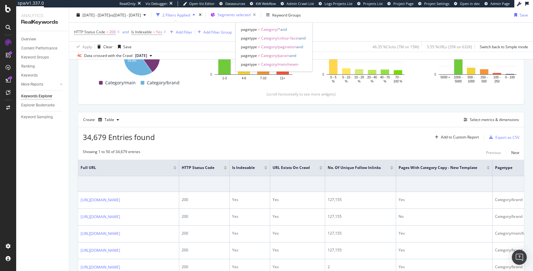
click at [251, 16] on span "Segments selected" at bounding box center [234, 14] width 33 height 5
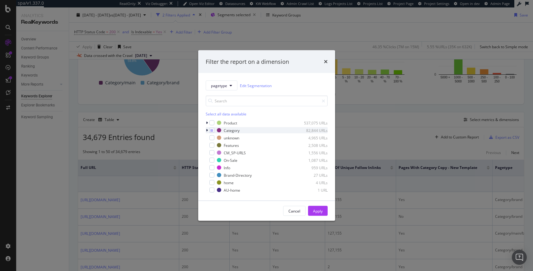
click at [206, 129] on icon "modal" at bounding box center [207, 131] width 2 height 4
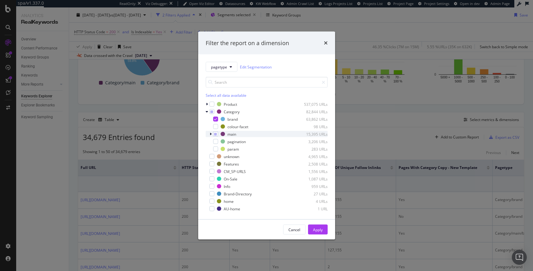
click at [210, 133] on icon "modal" at bounding box center [211, 134] width 2 height 4
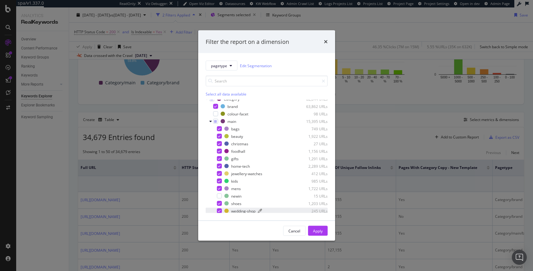
scroll to position [46, 0]
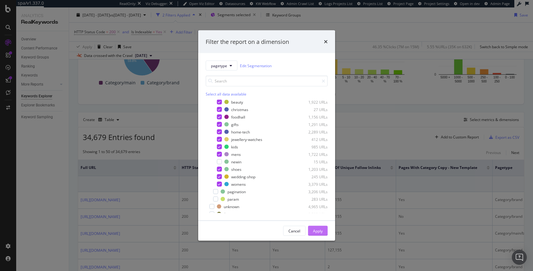
click at [320, 231] on div "Apply" at bounding box center [318, 230] width 10 height 5
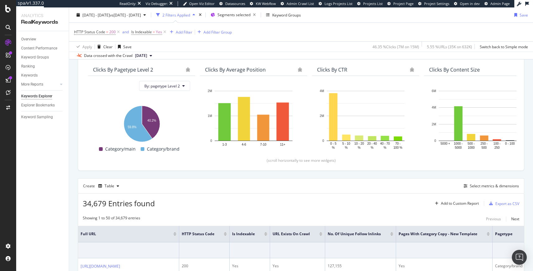
scroll to position [0, 0]
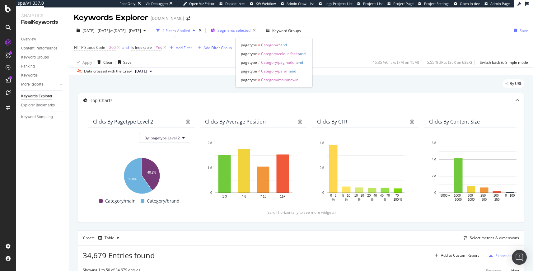
click at [251, 28] on span "Segments selected" at bounding box center [234, 30] width 33 height 5
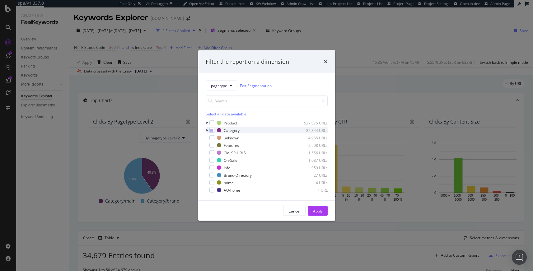
click at [206, 130] on icon "modal" at bounding box center [207, 131] width 2 height 4
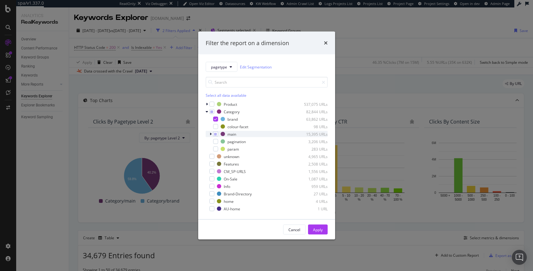
click at [210, 133] on icon "modal" at bounding box center [211, 134] width 2 height 4
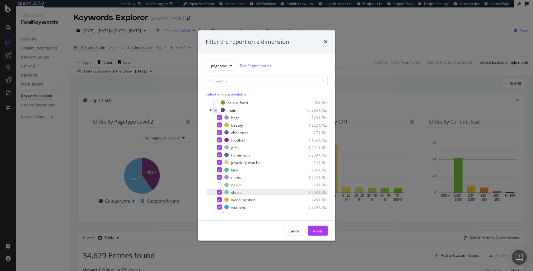
scroll to position [34, 0]
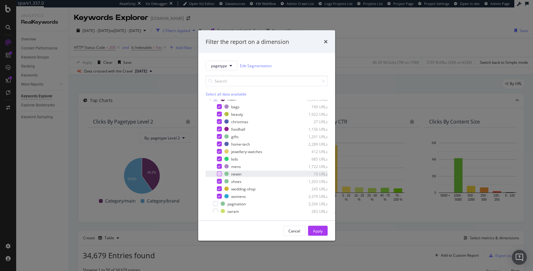
click at [220, 176] on div "modal" at bounding box center [219, 174] width 5 height 5
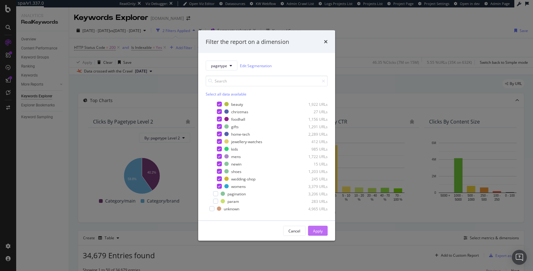
click at [317, 230] on div "Apply" at bounding box center [318, 230] width 10 height 5
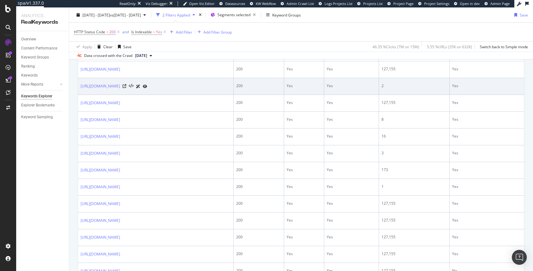
scroll to position [130, 0]
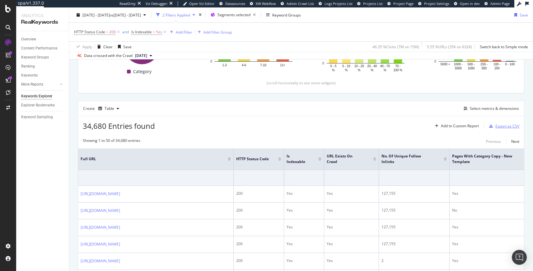
click at [496, 127] on div "Export as CSV" at bounding box center [508, 126] width 24 height 5
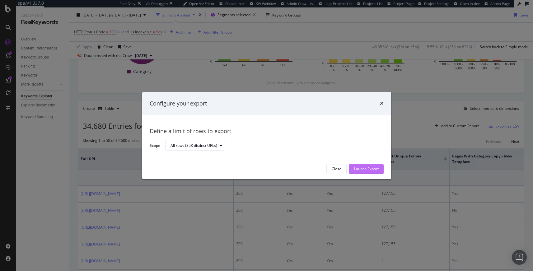
click at [357, 168] on div "Launch Export" at bounding box center [366, 169] width 25 height 5
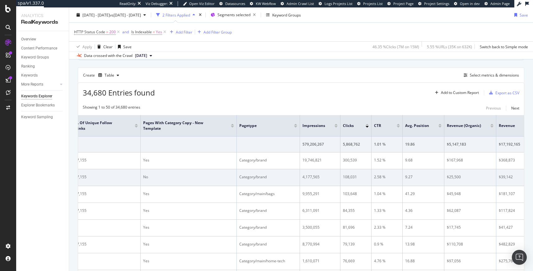
scroll to position [0, 320]
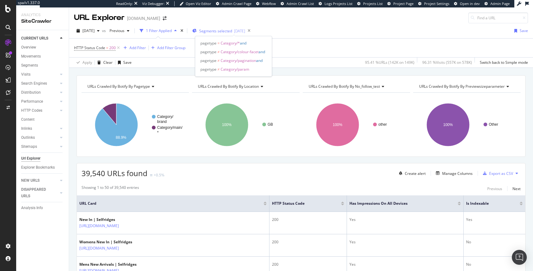
click at [197, 28] on div "button" at bounding box center [194, 30] width 4 height 5
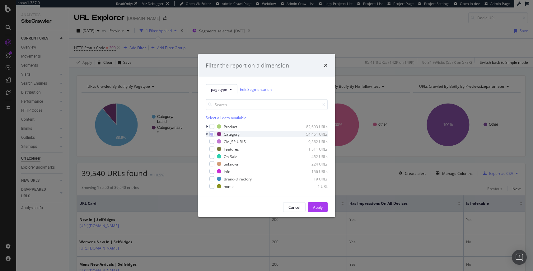
click at [206, 133] on icon "modal" at bounding box center [207, 134] width 2 height 4
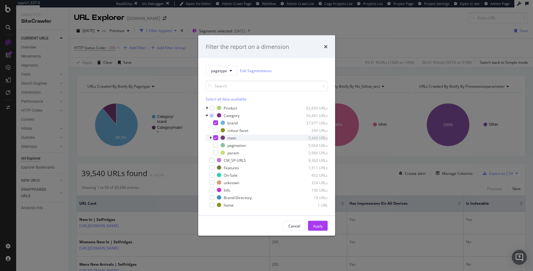
click at [211, 138] on icon "modal" at bounding box center [211, 138] width 2 height 4
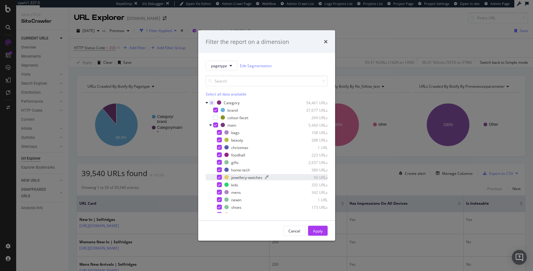
scroll to position [8, 0]
click at [324, 229] on button "Apply" at bounding box center [318, 231] width 20 height 10
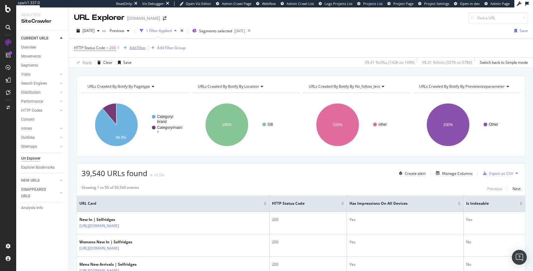
click at [138, 51] on div "Add Filter" at bounding box center [133, 48] width 25 height 7
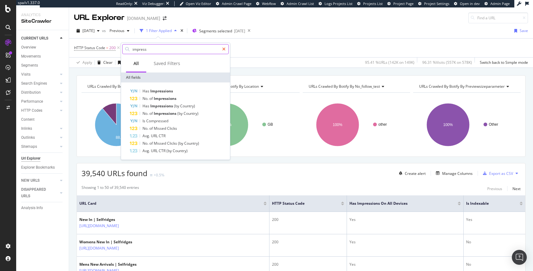
type input "impress"
click at [224, 48] on icon at bounding box center [223, 49] width 3 height 4
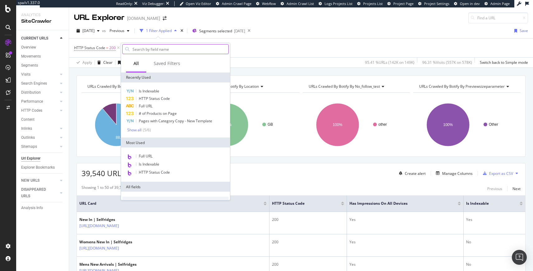
click at [461, 188] on div "Showing 1 to 50 of 39,540 entries Previous Next" at bounding box center [301, 188] width 449 height 7
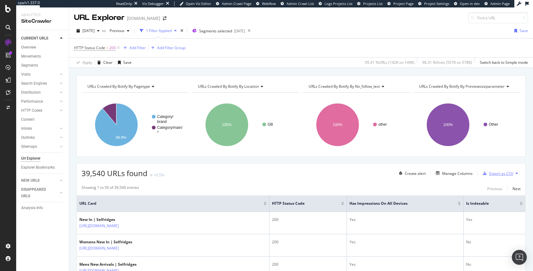
click at [493, 175] on div "Export as CSV" at bounding box center [501, 173] width 24 height 5
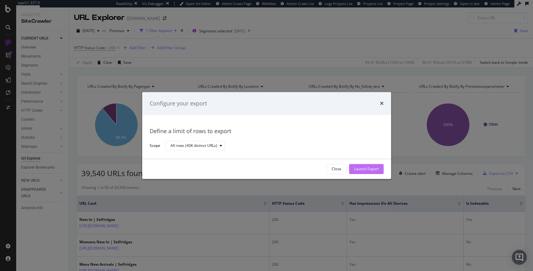
click at [370, 168] on div "Launch Export" at bounding box center [366, 169] width 25 height 5
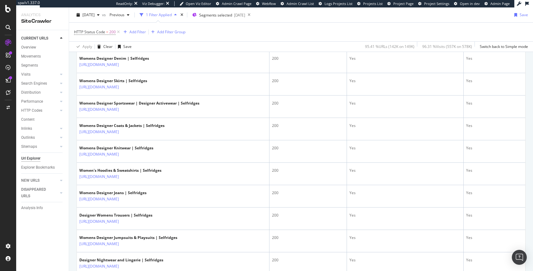
scroll to position [1098, 0]
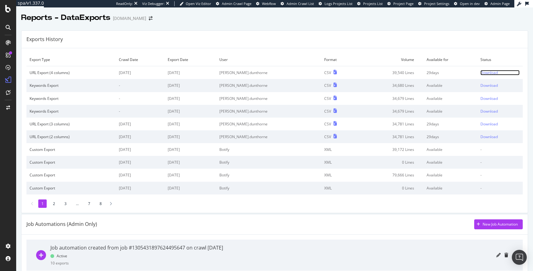
click at [481, 73] on div "Download" at bounding box center [489, 72] width 17 height 5
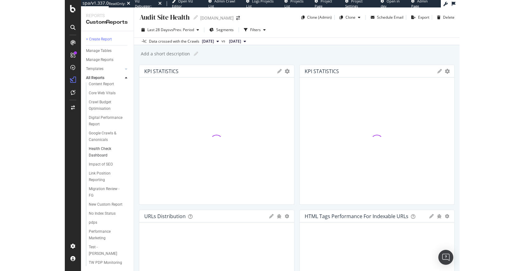
scroll to position [65, 0]
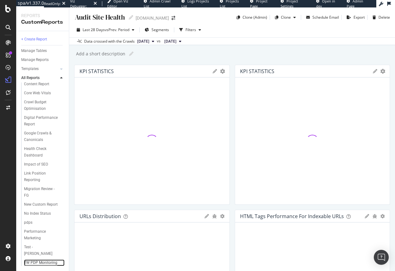
click at [28, 260] on div "TW PDP Monitoring" at bounding box center [40, 263] width 33 height 7
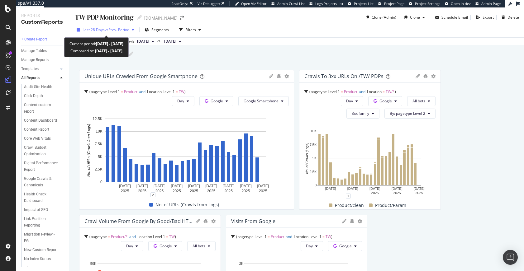
click at [119, 29] on span "vs Prev. Period" at bounding box center [117, 29] width 25 height 5
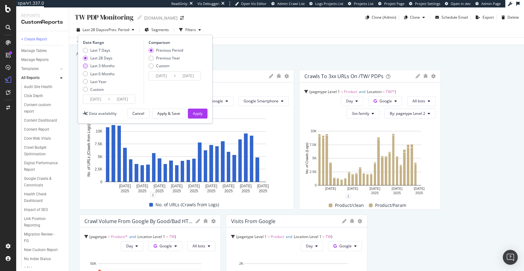
click at [111, 65] on div "Last 3 Months" at bounding box center [102, 65] width 24 height 5
type input "[DATE]"
click at [188, 113] on button "Apply" at bounding box center [198, 114] width 20 height 10
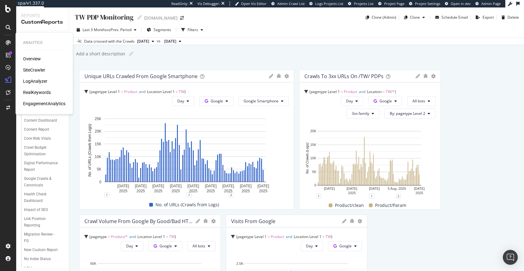
click at [41, 73] on div "Overview SiteCrawler LogAnalyzer RealKeywords EngagementAnalytics" at bounding box center [44, 81] width 42 height 51
click at [38, 66] on div "Overview SiteCrawler LogAnalyzer RealKeywords EngagementAnalytics" at bounding box center [44, 81] width 42 height 51
click at [37, 67] on div "SiteCrawler" at bounding box center [34, 70] width 22 height 6
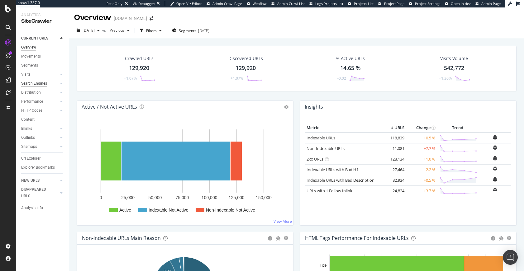
click at [38, 83] on div "Search Engines" at bounding box center [34, 83] width 26 height 7
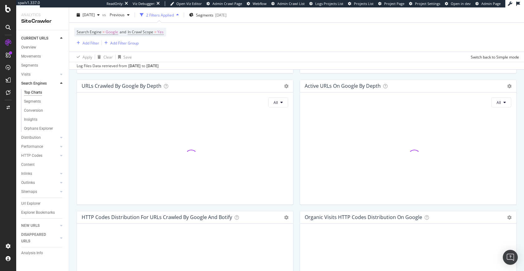
scroll to position [664, 0]
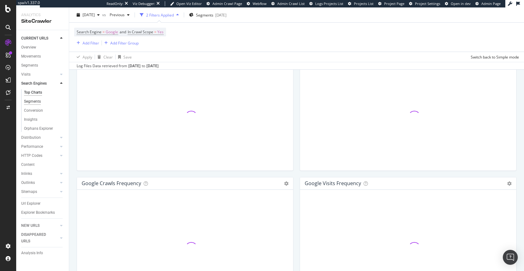
click at [40, 99] on div "Segments" at bounding box center [32, 101] width 17 height 7
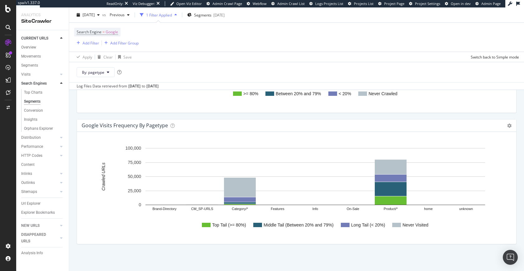
scroll to position [915, 0]
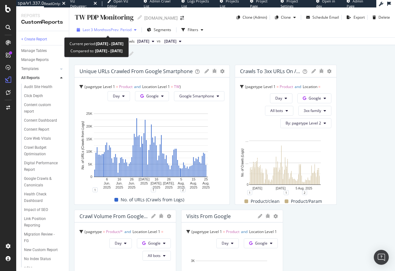
click at [102, 25] on button "Last 3 Months vs Prev. Period" at bounding box center [106, 30] width 65 height 10
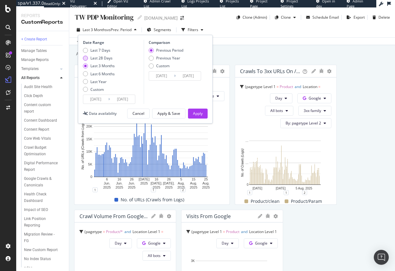
click at [108, 57] on div "Last 28 Days" at bounding box center [101, 57] width 22 height 5
type input "[DATE]"
click at [199, 111] on div "Apply" at bounding box center [198, 113] width 10 height 5
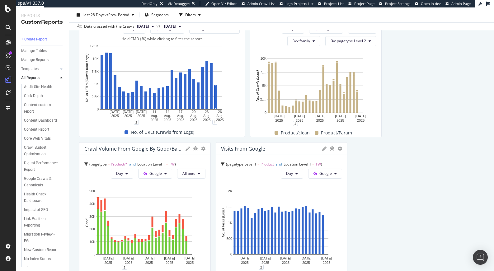
scroll to position [110, 0]
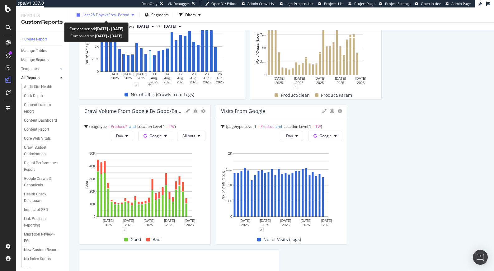
click at [113, 14] on span "vs Prev. Period" at bounding box center [117, 14] width 25 height 5
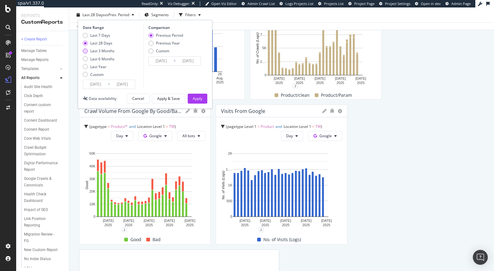
click at [108, 50] on div "Last 3 Months" at bounding box center [102, 50] width 24 height 5
type input "[DATE]"
click at [197, 101] on div "Apply" at bounding box center [198, 98] width 10 height 5
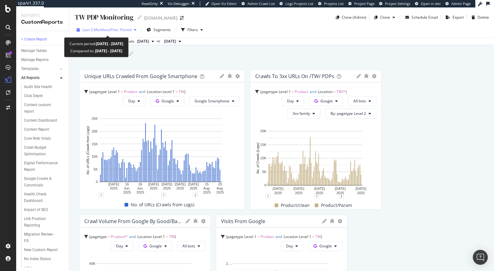
click at [112, 31] on span "vs Prev. Period" at bounding box center [119, 29] width 25 height 5
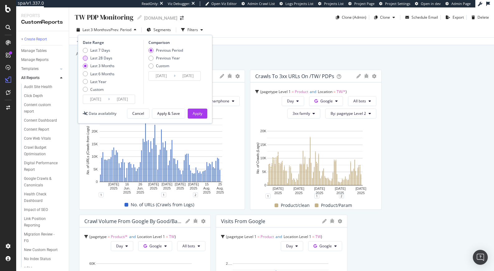
click at [101, 58] on div "Last 28 Days" at bounding box center [101, 57] width 22 height 5
type input "[DATE]"
click at [196, 113] on div "Apply" at bounding box center [198, 113] width 10 height 5
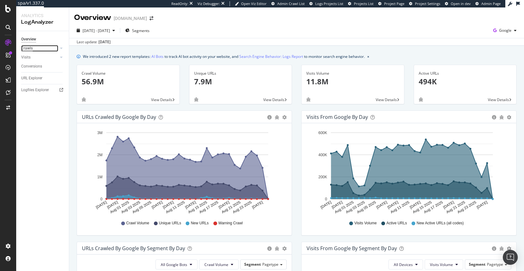
click at [30, 48] on div "Crawls" at bounding box center [27, 48] width 12 height 7
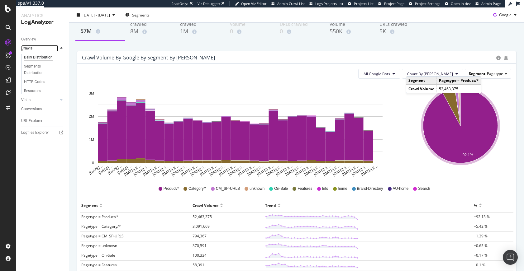
scroll to position [31, 0]
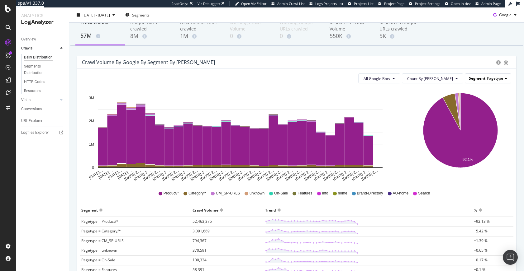
click at [487, 80] on span "Pagetype" at bounding box center [495, 78] width 16 height 5
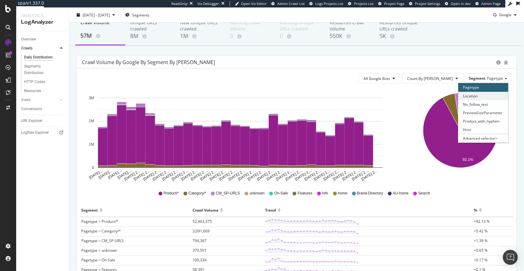
click at [480, 95] on div "Location" at bounding box center [483, 96] width 50 height 8
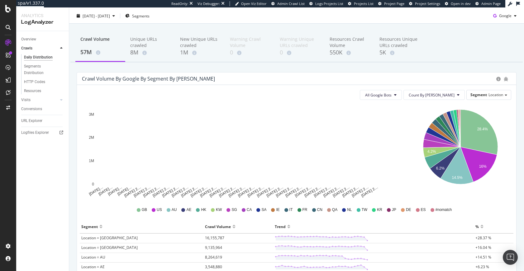
scroll to position [17, 0]
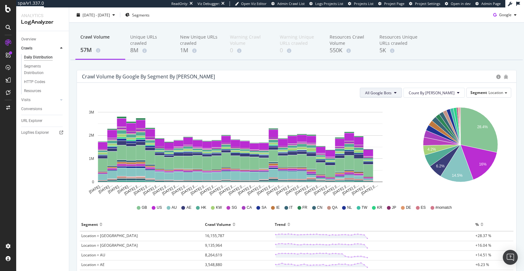
click at [402, 92] on button "All Google Bots" at bounding box center [381, 93] width 42 height 10
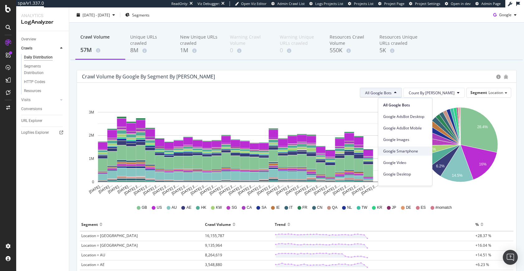
click at [403, 149] on span "Google Smartphone" at bounding box center [405, 152] width 44 height 6
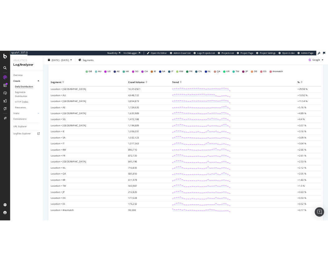
scroll to position [192, 0]
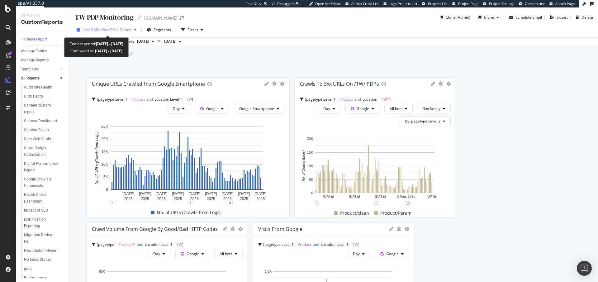
click at [111, 27] on span "vs Prev. Period" at bounding box center [119, 29] width 25 height 5
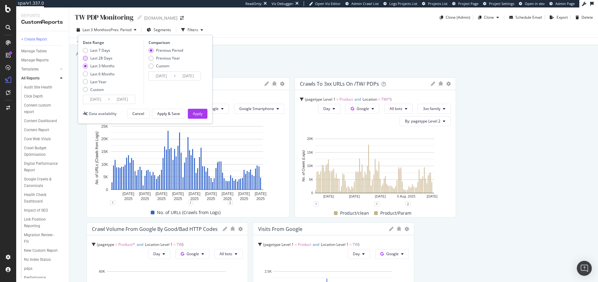
click at [100, 57] on div "Last 28 Days" at bounding box center [101, 57] width 22 height 5
type input "[DATE]"
click at [196, 113] on div "Apply" at bounding box center [198, 113] width 10 height 5
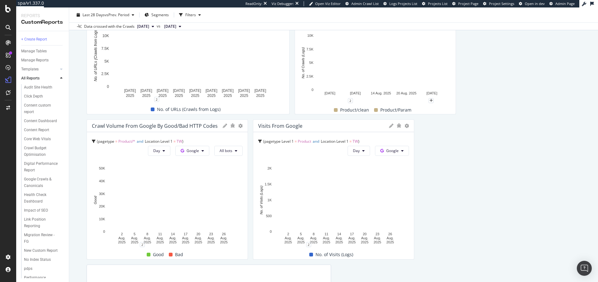
scroll to position [88, 0]
